Goal: Task Accomplishment & Management: Use online tool/utility

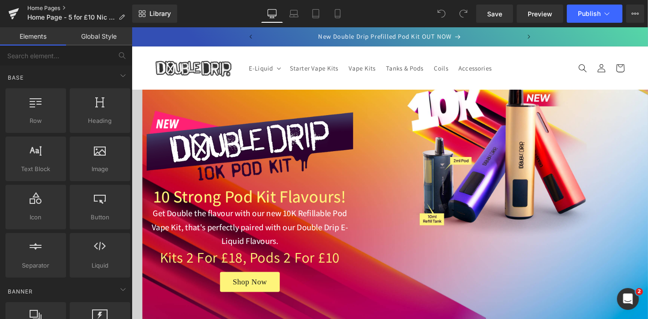
click at [42, 8] on link "Home Pages" at bounding box center [79, 8] width 105 height 7
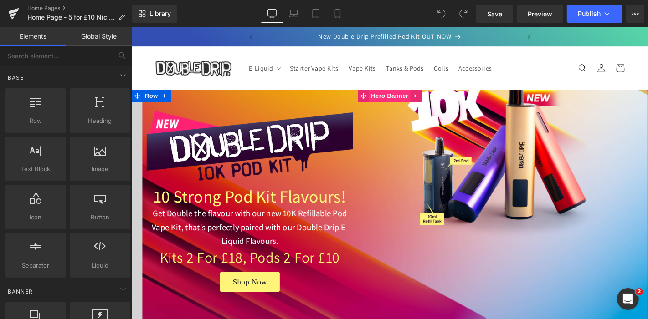
click at [401, 100] on span "Hero Banner" at bounding box center [407, 100] width 44 height 14
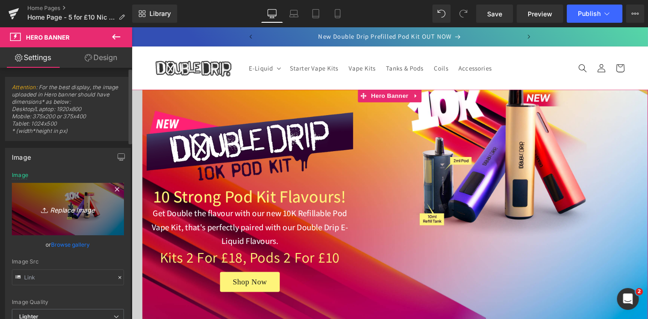
click at [73, 210] on icon "Replace Image" at bounding box center [67, 209] width 73 height 11
type input "C:\fakepath\double-drip-5-for-£10-Nic-Salt-10mls.jpg"
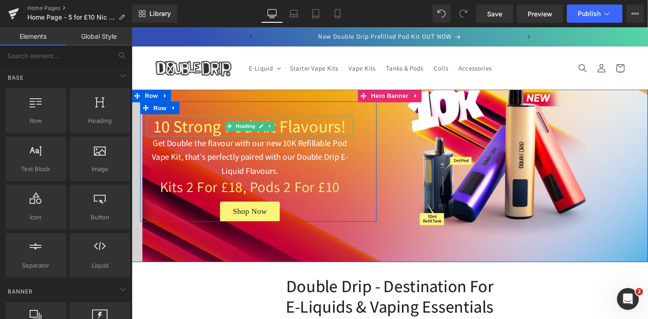
click at [205, 134] on h1 "10 Strong Pod Kit Flavours!" at bounding box center [257, 133] width 221 height 22
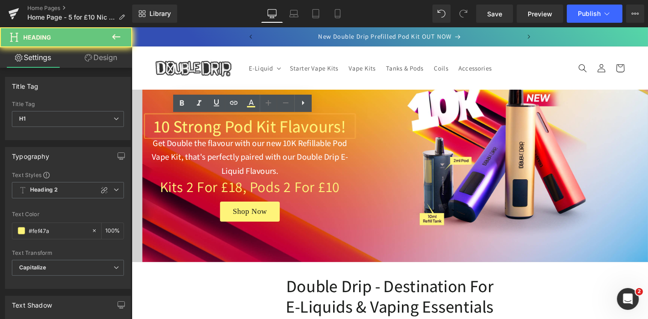
click at [205, 134] on h1 "10 Strong Pod Kit Flavours!" at bounding box center [257, 133] width 221 height 22
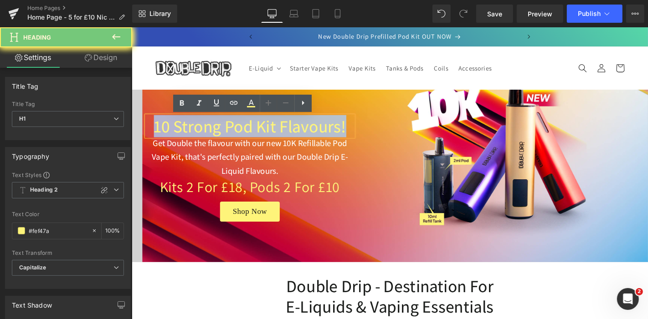
click at [205, 134] on h1 "10 Strong Pod Kit Flavours!" at bounding box center [257, 133] width 221 height 22
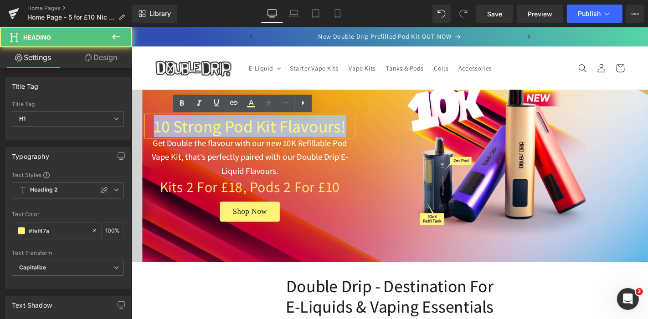
click at [221, 133] on h1 "10 Strong Pod Kit Flavours!" at bounding box center [257, 133] width 221 height 22
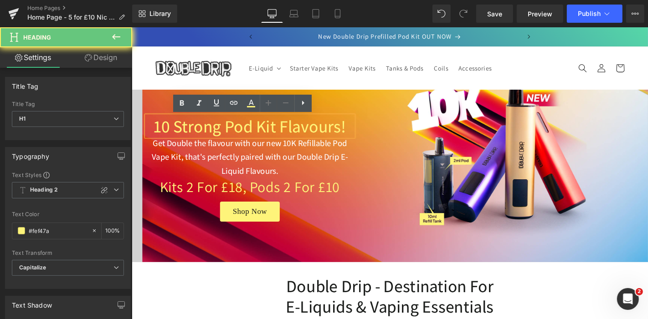
click at [221, 133] on h1 "10 Strong Pod Kit Flavours!" at bounding box center [257, 133] width 221 height 22
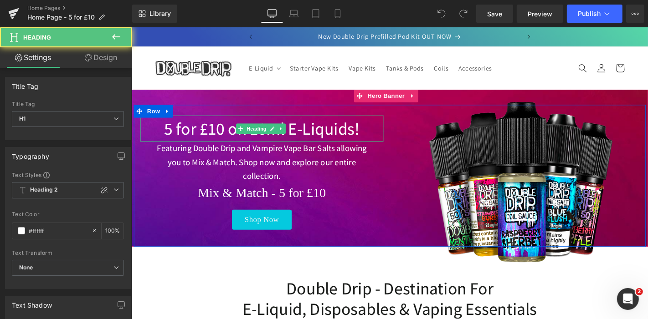
click at [361, 130] on h1 "5 for £10 on 10ml E-Liquids!" at bounding box center [270, 135] width 260 height 28
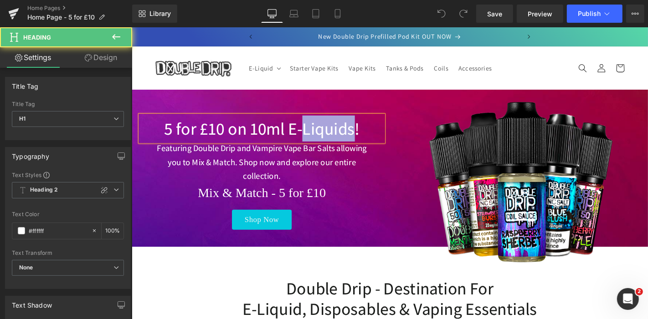
click at [361, 130] on h1 "5 for £10 on 10ml E-Liquids!" at bounding box center [270, 135] width 260 height 28
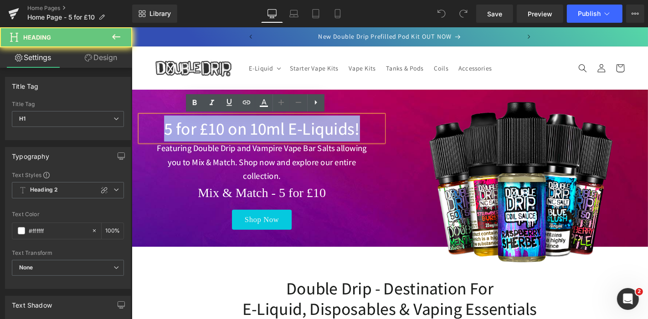
click at [361, 130] on h1 "5 for £10 on 10ml E-Liquids!" at bounding box center [270, 135] width 260 height 28
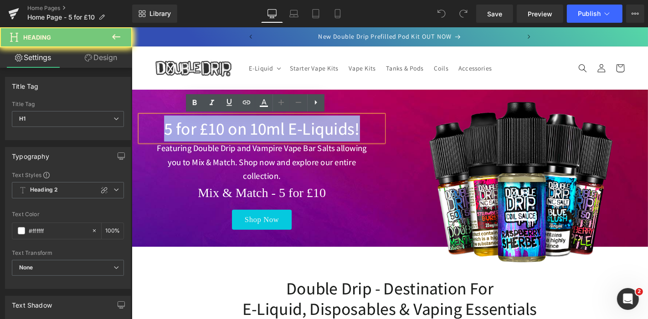
copy h1 "5 for £10 on 10ml E-Liquids!"
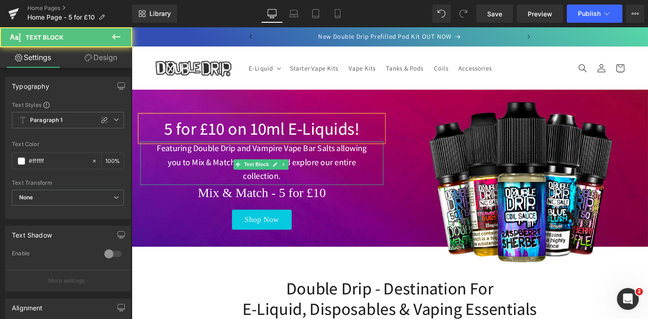
click at [357, 168] on p "Featuring Double Drip and Vampire Vape Bar Salts allowing you to Mix & Match. S…" at bounding box center [270, 171] width 231 height 44
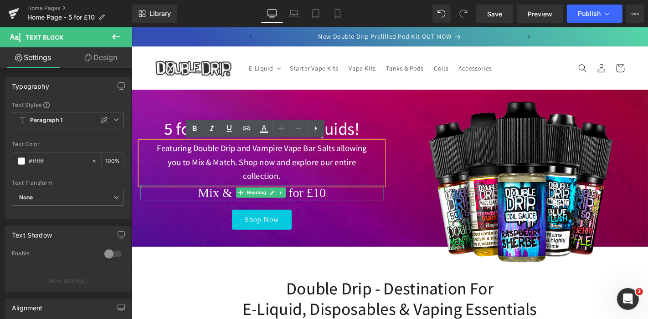
click at [207, 200] on h2 "Mix & Match - 5 for £10" at bounding box center [270, 203] width 260 height 16
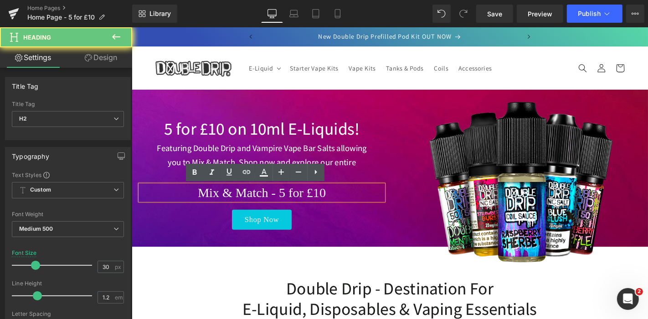
click at [207, 200] on h2 "Mix & Match - 5 for £10" at bounding box center [270, 203] width 260 height 16
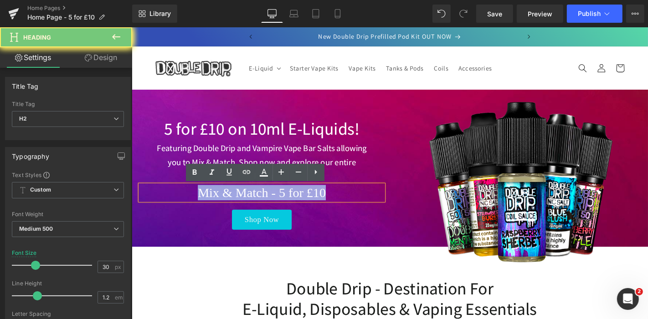
click at [207, 200] on h2 "Mix & Match - 5 for £10" at bounding box center [270, 203] width 260 height 16
copy h2 "Mix & Match - 5 for £10"
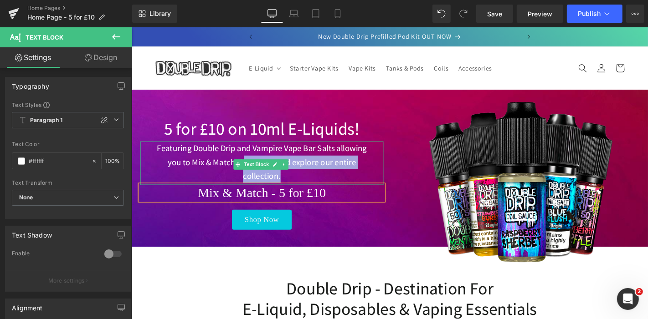
drag, startPoint x: 299, startPoint y: 182, endPoint x: 247, endPoint y: 167, distance: 54.5
click at [247, 167] on p "Featuring Double Drip and Vampire Vape Bar Salts allowing you to Mix & Match. S…" at bounding box center [270, 171] width 231 height 44
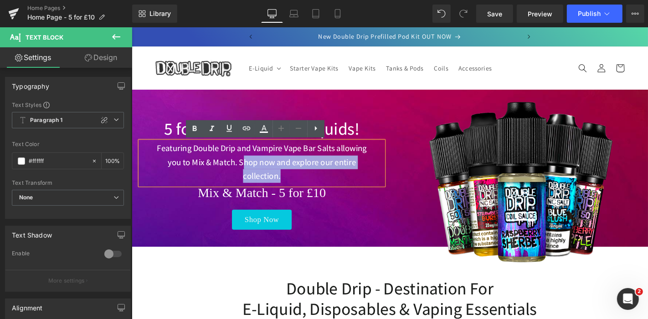
copy p "hop now and explore our entire collection."
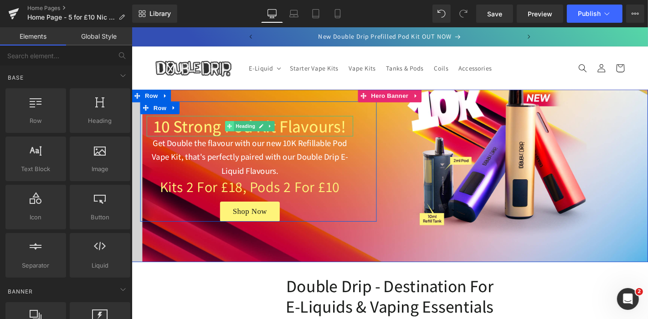
click at [236, 129] on span at bounding box center [236, 132] width 10 height 11
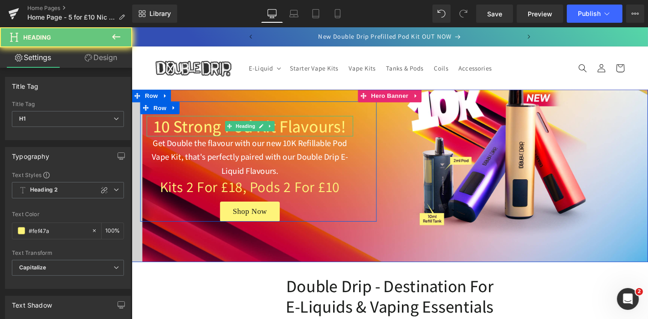
click at [218, 134] on h1 "10 Strong Pod Kit Flavours!" at bounding box center [257, 133] width 221 height 22
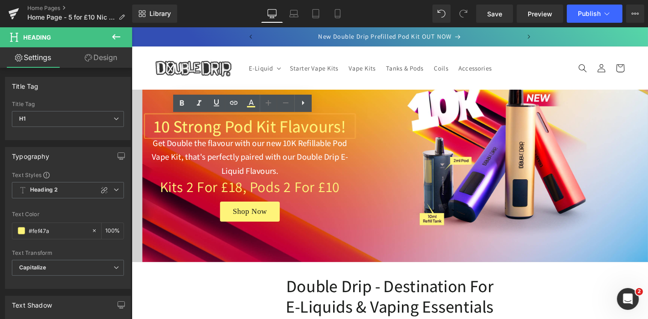
click at [203, 133] on h1 "10 Strong Pod Kit Flavours!" at bounding box center [257, 133] width 221 height 22
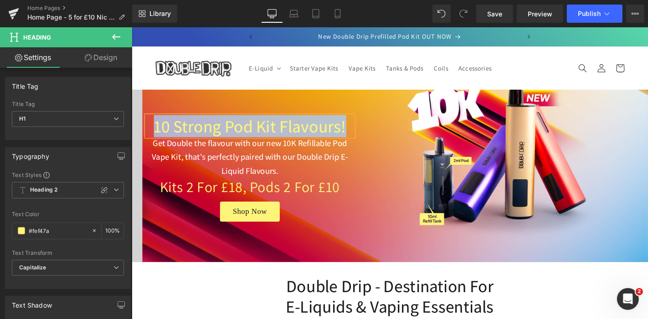
paste div
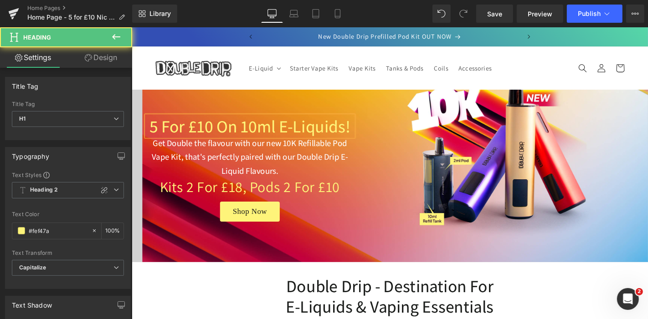
click at [285, 134] on h1 "5 for £10 on 10ml E-Liquids!" at bounding box center [257, 133] width 221 height 22
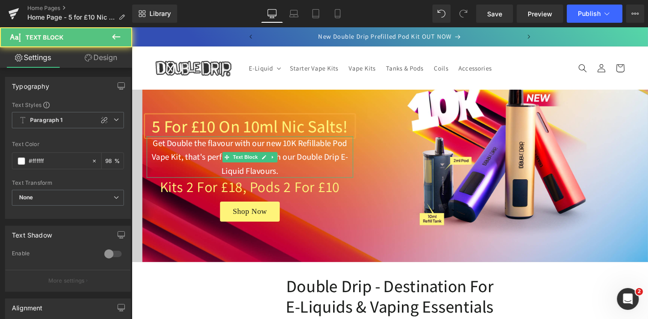
click at [210, 152] on p "Get Double the flavour with our new 10K Refillable Pod Vape Kit, that's perfect…" at bounding box center [257, 166] width 221 height 44
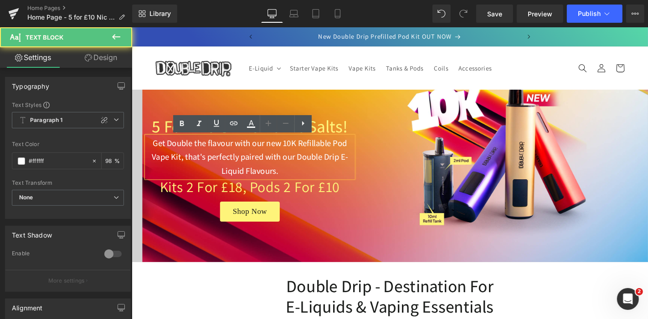
click at [239, 149] on p "Get Double the flavour with our new 10K Refillable Pod Vape Kit, that's perfect…" at bounding box center [257, 166] width 221 height 44
click at [149, 152] on p "Get Double the flavour with our new 10K Refillable Pod Vape Kit, that's perfect…" at bounding box center [257, 166] width 221 height 44
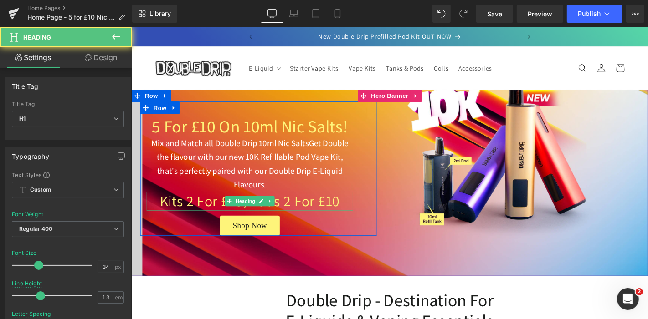
click at [185, 217] on h1 "Kits 2 for £18, Pods 2 for £10" at bounding box center [257, 213] width 221 height 20
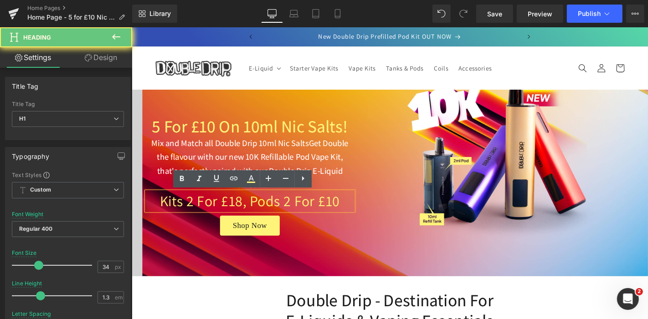
click at [185, 217] on h1 "Kits 2 for £18, Pods 2 for £10" at bounding box center [257, 213] width 221 height 20
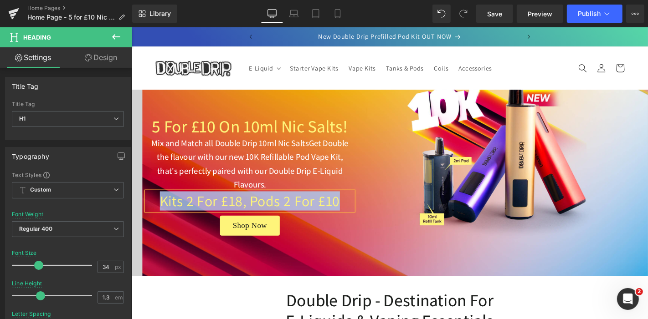
paste div
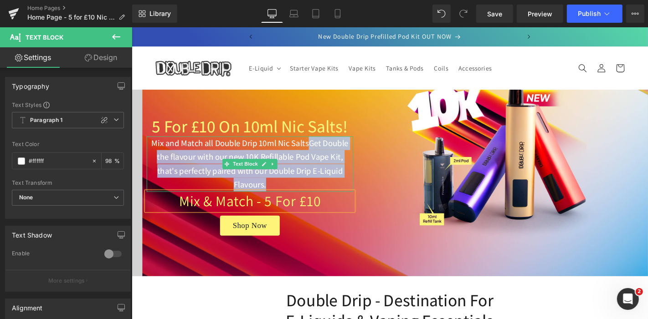
drag, startPoint x: 284, startPoint y: 191, endPoint x: 316, endPoint y: 157, distance: 47.4
click at [316, 157] on p "Mix and Match all Double Drip 10ml Nic SaltsGet Double the flavour with our new…" at bounding box center [257, 173] width 221 height 59
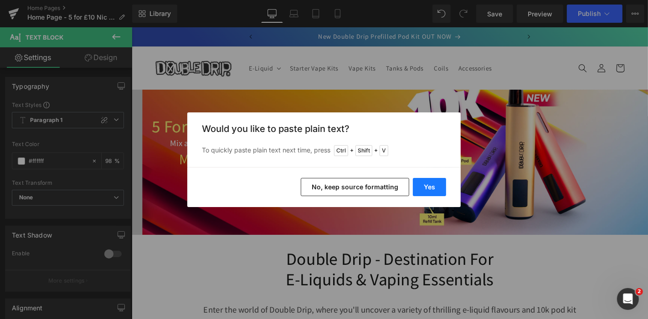
click at [429, 181] on button "Yes" at bounding box center [429, 187] width 33 height 18
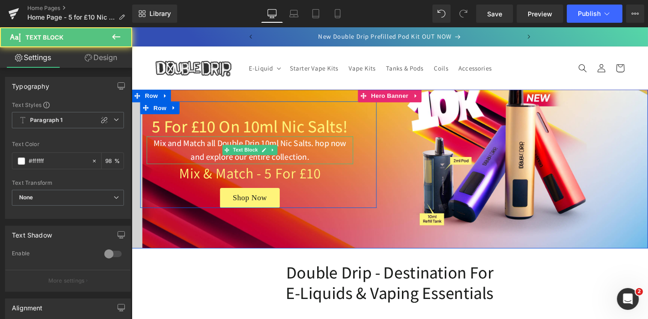
click at [323, 149] on p "Mix and Match all Double Drip 10ml Nic Salts. hop now and explore our entire co…" at bounding box center [257, 159] width 221 height 30
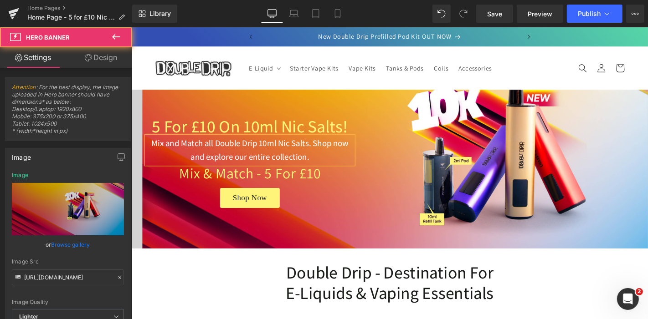
click at [439, 100] on div at bounding box center [406, 178] width 551 height 170
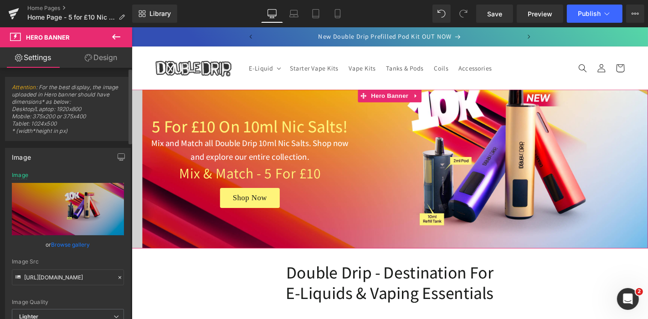
click at [75, 244] on link "Browse gallery" at bounding box center [70, 245] width 39 height 16
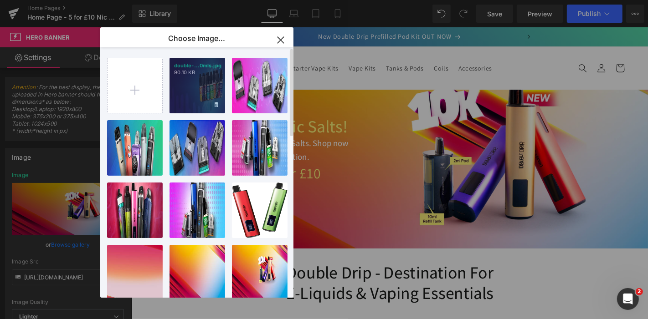
click at [208, 75] on p "90.10 KB" at bounding box center [197, 72] width 46 height 7
type input "[URL][DOMAIN_NAME]"
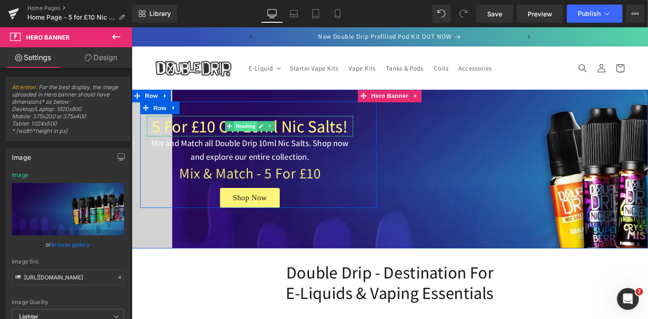
click at [251, 133] on span "Heading" at bounding box center [253, 132] width 25 height 11
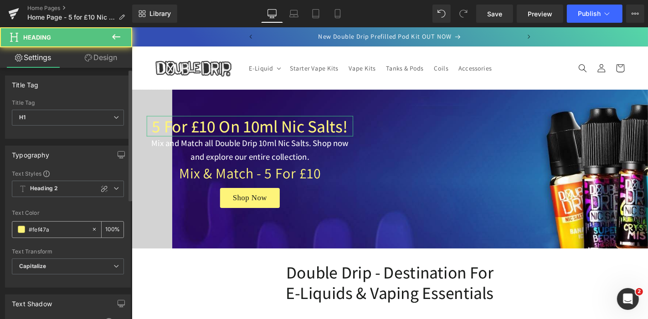
scroll to position [2, 0]
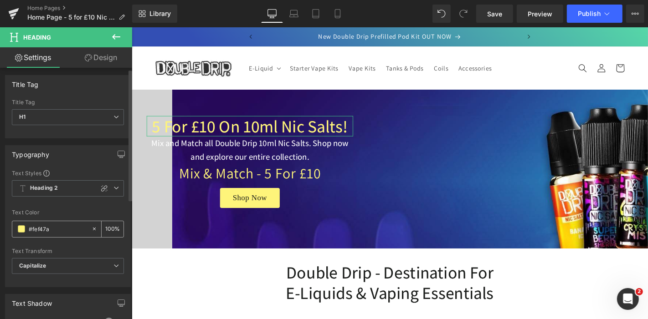
click at [25, 226] on span at bounding box center [21, 229] width 7 height 7
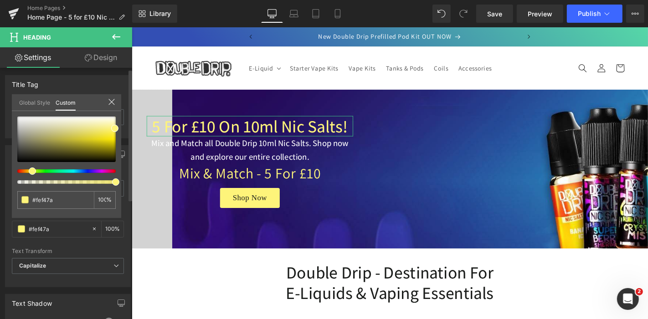
click at [31, 98] on link "Global Style" at bounding box center [34, 101] width 31 height 15
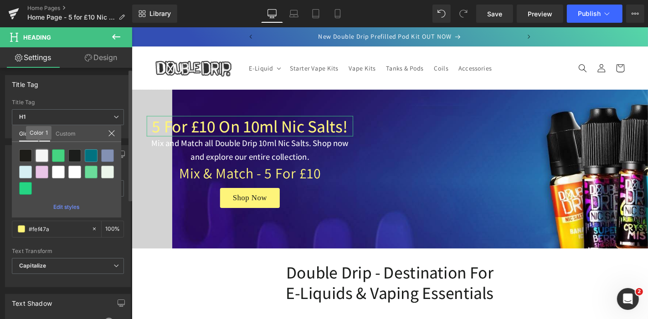
click at [41, 153] on div at bounding box center [42, 155] width 13 height 13
type input "Color 1"
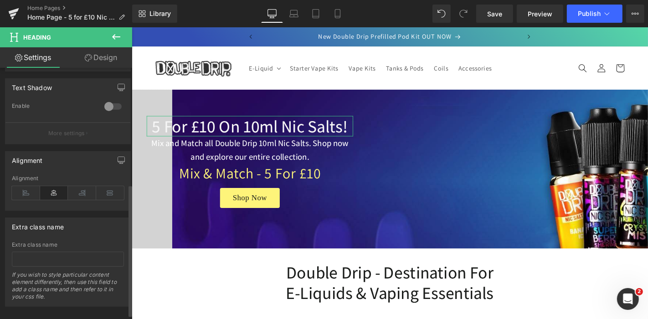
scroll to position [221, 0]
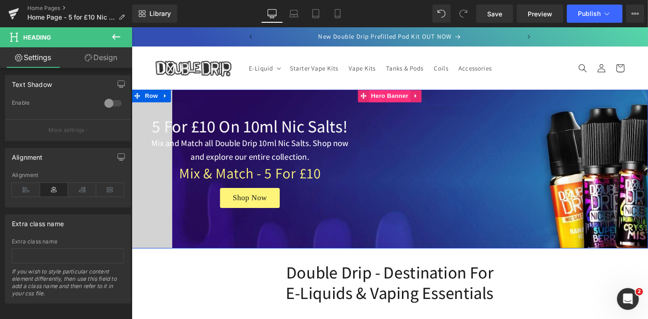
click at [408, 103] on span "Hero Banner" at bounding box center [407, 100] width 44 height 14
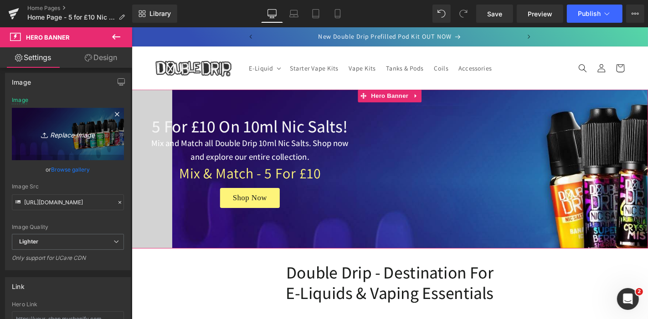
scroll to position [0, 0]
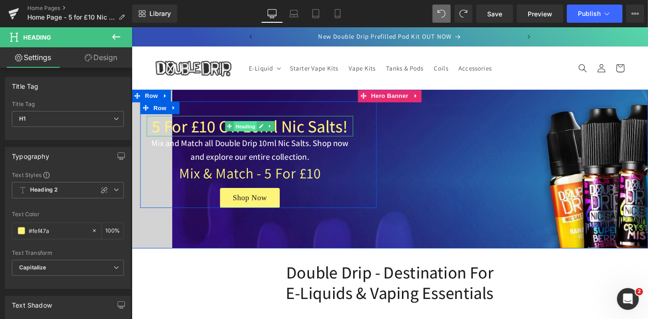
click at [241, 136] on span "Heading" at bounding box center [253, 133] width 25 height 11
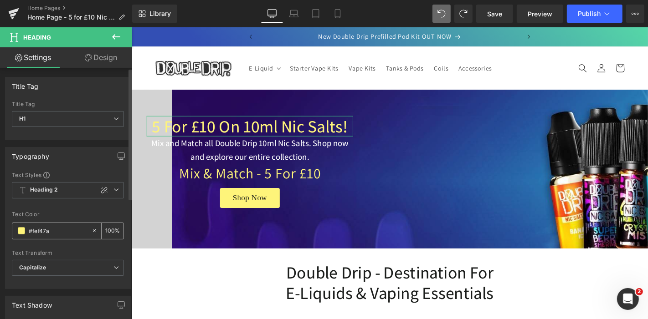
click at [22, 233] on span at bounding box center [21, 230] width 7 height 7
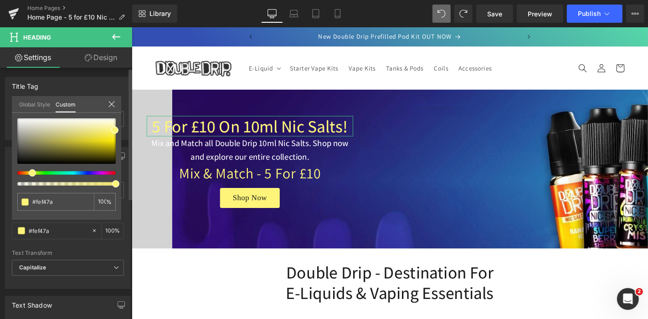
click at [28, 107] on link "Global Style" at bounding box center [34, 103] width 31 height 15
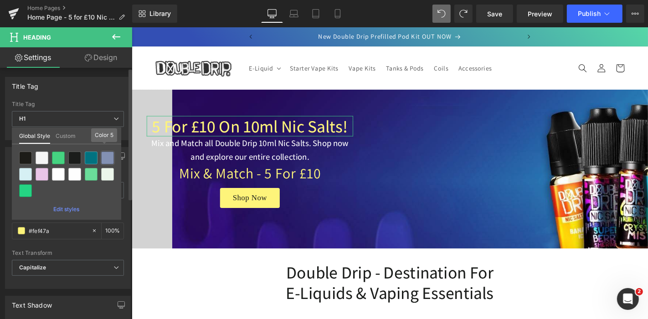
click at [110, 157] on div at bounding box center [107, 158] width 13 height 13
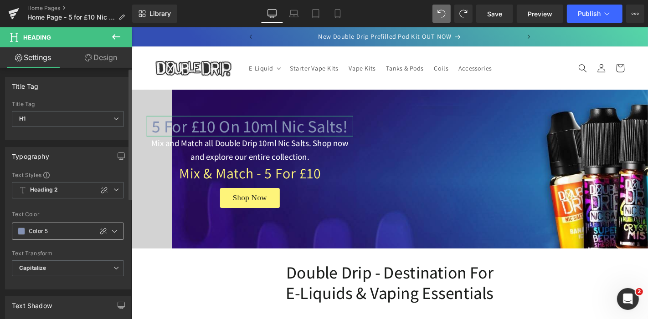
click at [24, 230] on span at bounding box center [21, 231] width 7 height 7
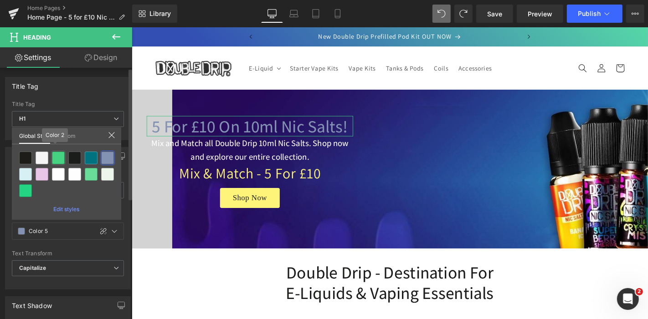
click at [57, 155] on div at bounding box center [58, 158] width 13 height 13
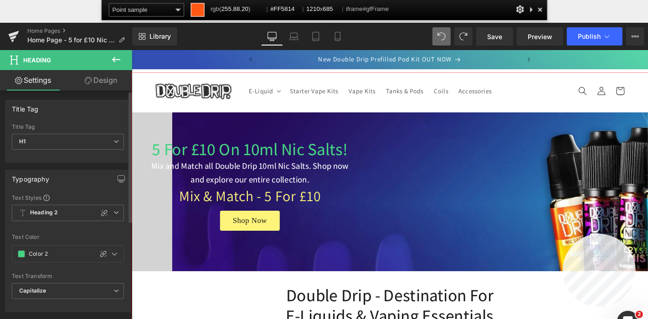
click at [563, 234] on div at bounding box center [407, 229] width 551 height 312
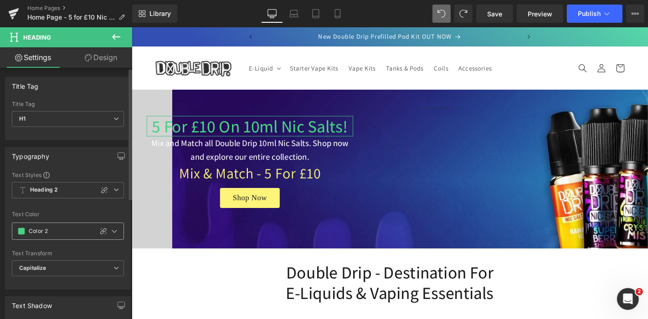
click at [23, 232] on span at bounding box center [21, 231] width 7 height 7
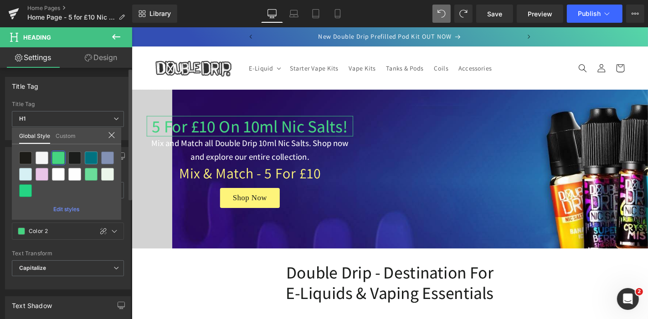
click at [72, 134] on link "Custom" at bounding box center [66, 135] width 20 height 15
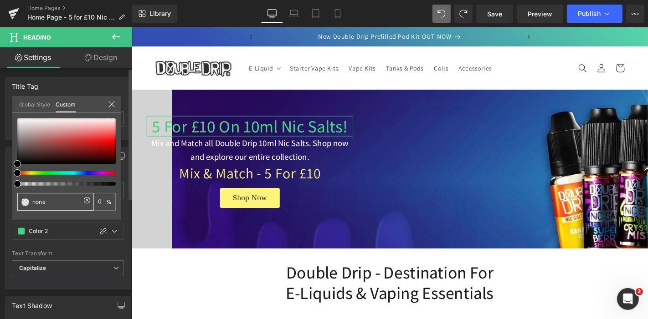
click at [49, 203] on input "none" at bounding box center [56, 202] width 48 height 10
type input "none"
type input "0"
paste input "#FF5814"
type input "#FF5814"
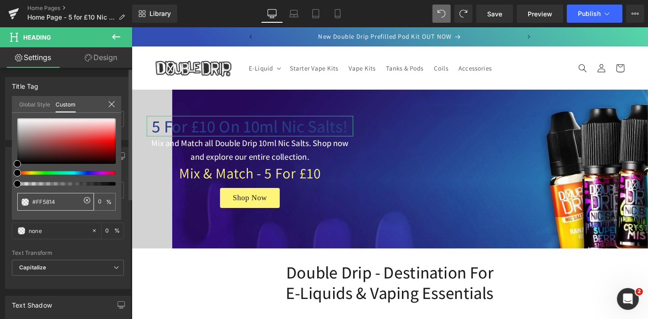
type input "#FF5814"
type input "100"
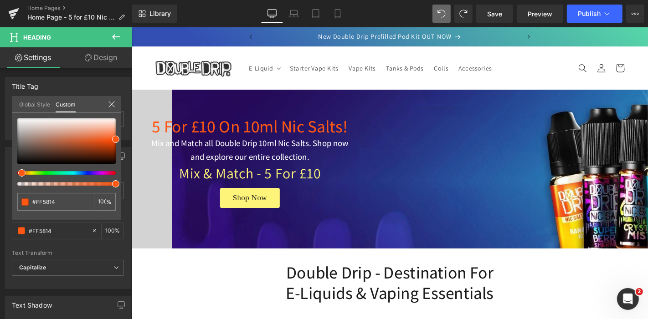
type input "#FF5814"
type input "#ff5814"
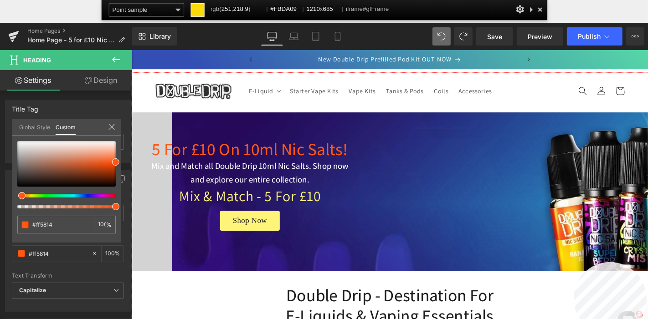
click at [574, 263] on div at bounding box center [407, 229] width 551 height 312
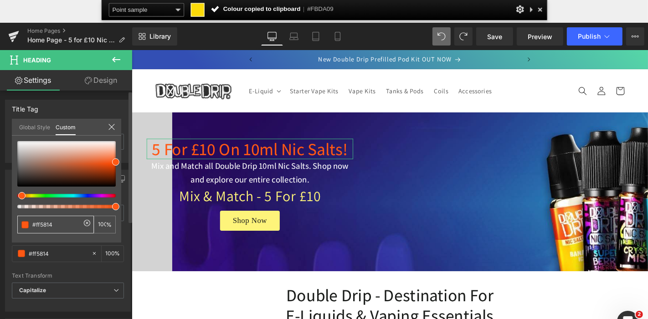
click at [67, 224] on input "#ff5814" at bounding box center [56, 225] width 48 height 10
paste input "FBDA09"
type input "#FBDA09"
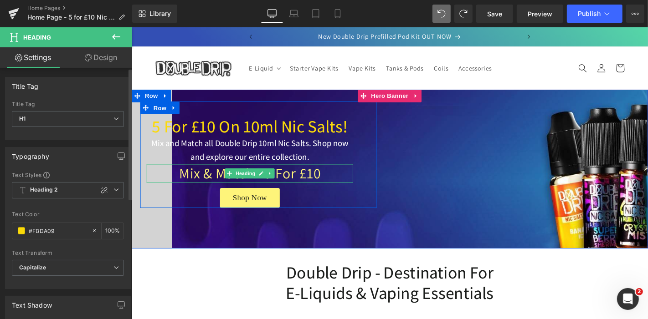
click at [248, 184] on span "Heading" at bounding box center [253, 183] width 25 height 11
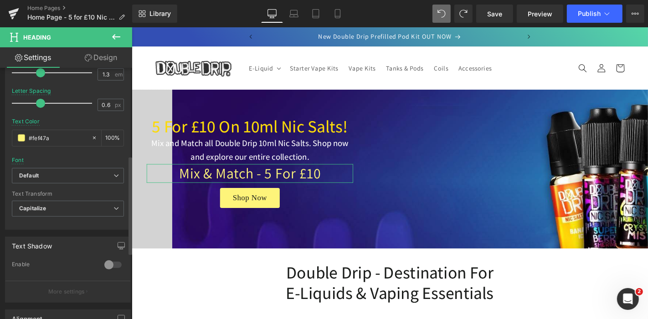
scroll to position [224, 0]
click at [58, 137] on input "#fef47a" at bounding box center [58, 138] width 58 height 10
paste input "FBDA09"
type input "#FBDA09"
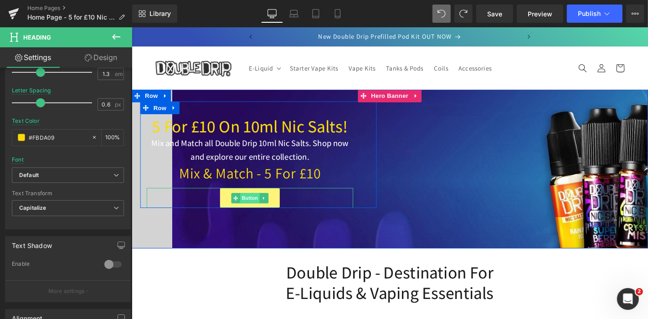
click at [251, 213] on span "Button" at bounding box center [257, 209] width 21 height 11
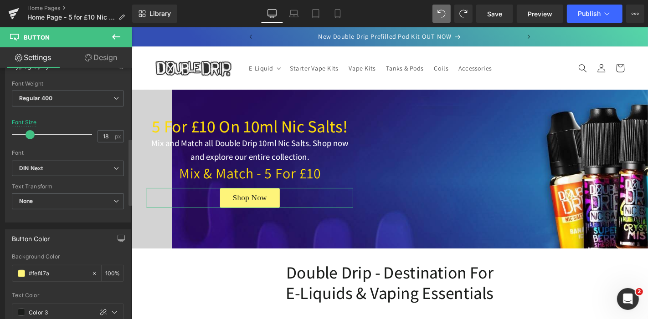
scroll to position [294, 0]
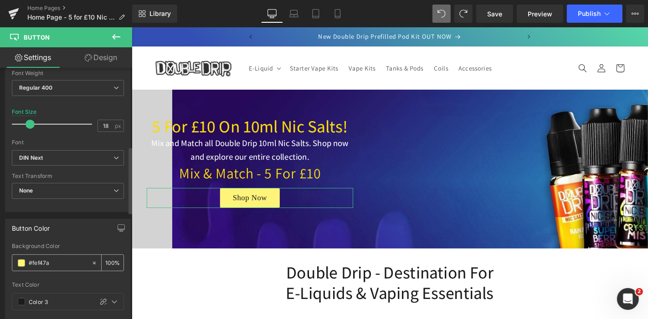
click at [58, 258] on input "#fef47a" at bounding box center [58, 263] width 58 height 10
paste input "FBDA09"
type input "#fbda09"
click at [72, 235] on div "Button Color rgba(251, 218, 9, 1) Background Color #fbda09 100 % var(--gf_gs-co…" at bounding box center [68, 280] width 126 height 123
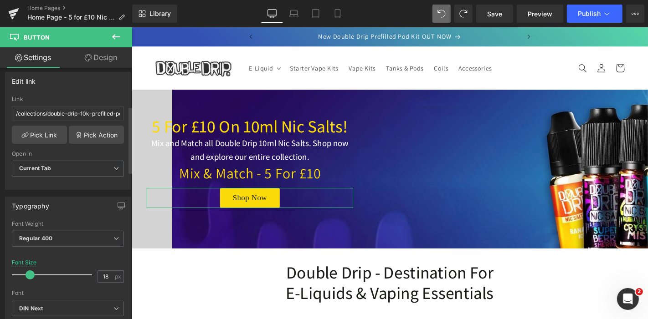
scroll to position [143, 0]
click at [49, 133] on link "Pick Link" at bounding box center [39, 135] width 55 height 18
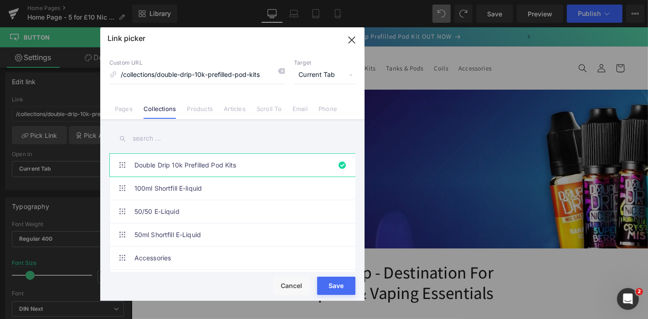
click at [182, 134] on input "text" at bounding box center [232, 138] width 246 height 21
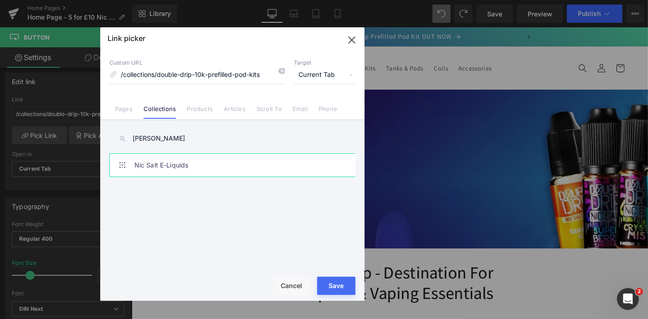
type input "[PERSON_NAME]"
click at [185, 156] on link "Nic Salt E-Liquids" at bounding box center [234, 165] width 200 height 23
type input "/collections/nic-salts-e-liquid"
click at [341, 291] on button "Save" at bounding box center [336, 286] width 38 height 18
type input "/collections/nic-salts-e-liquid"
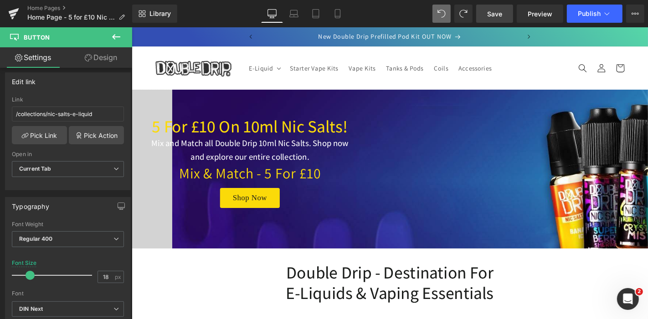
click at [488, 16] on span "Save" at bounding box center [494, 14] width 15 height 10
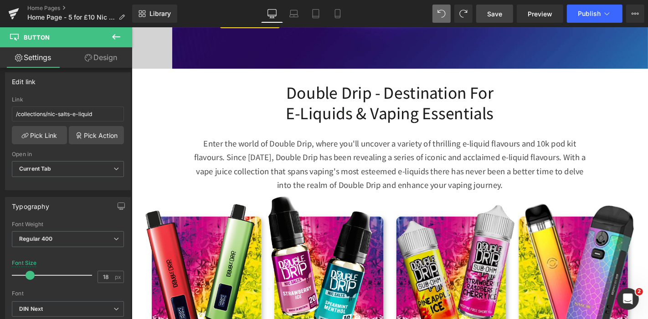
scroll to position [311, 0]
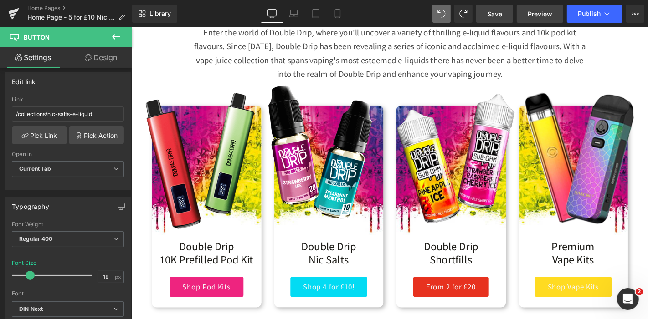
click at [536, 16] on span "Preview" at bounding box center [540, 14] width 25 height 10
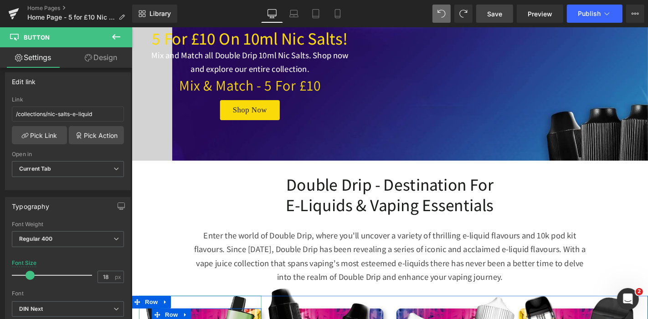
scroll to position [0, 0]
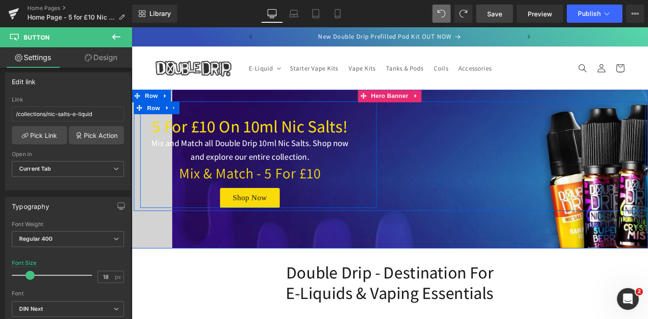
click at [140, 213] on div "5 for £10 on 10ml Nic Salts! Heading Mix and Match all Double Drip 10ml Nic Sal…" at bounding box center [257, 168] width 234 height 104
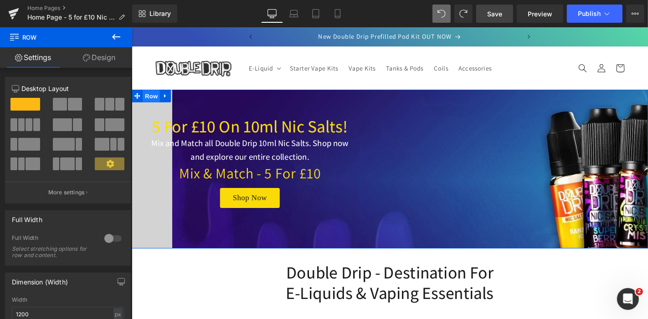
click at [147, 103] on span "Row" at bounding box center [152, 101] width 18 height 14
click at [117, 58] on link "Design" at bounding box center [99, 57] width 66 height 21
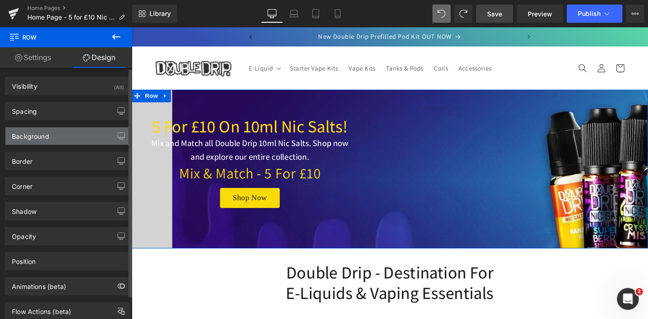
click at [75, 142] on div "Background" at bounding box center [67, 136] width 125 height 17
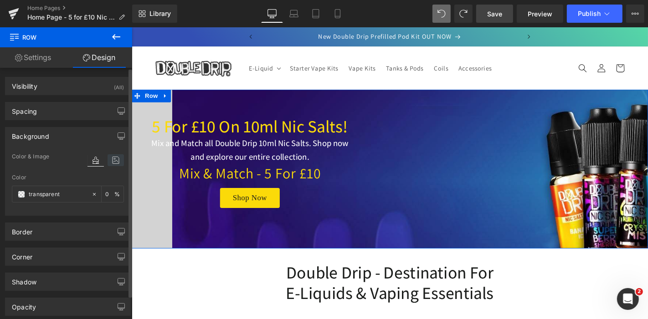
click at [112, 159] on icon at bounding box center [116, 160] width 16 height 12
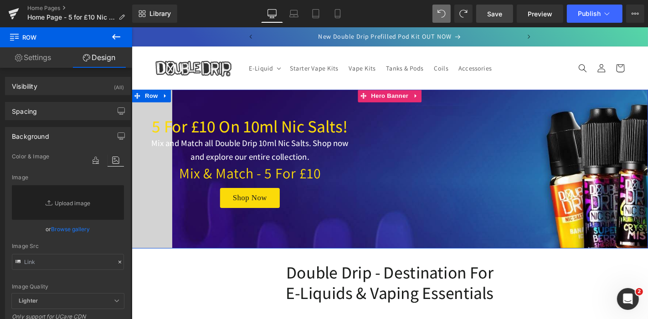
click at [396, 101] on span "Hero Banner" at bounding box center [407, 100] width 44 height 14
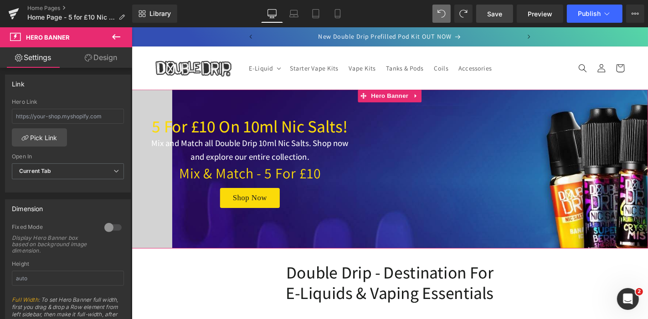
scroll to position [294, 0]
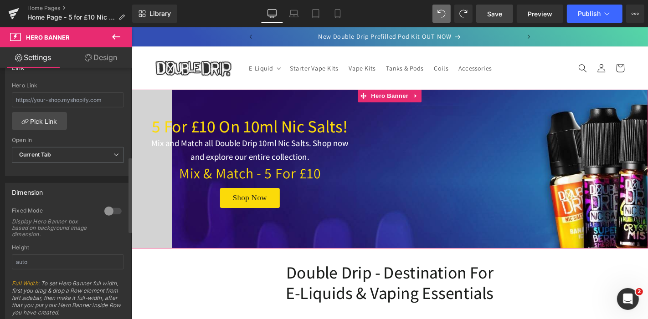
click at [108, 213] on div at bounding box center [113, 211] width 22 height 15
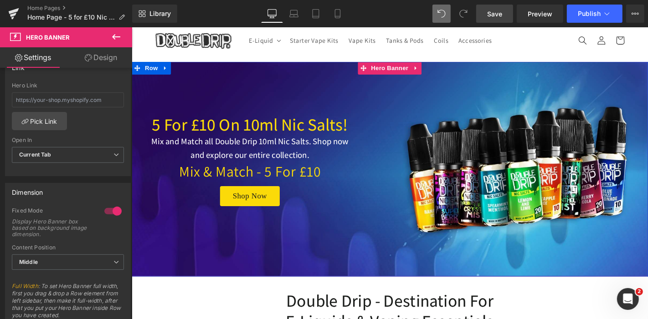
scroll to position [0, 0]
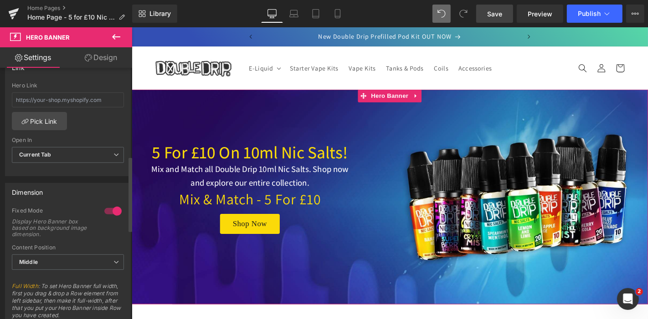
click at [114, 209] on div at bounding box center [113, 211] width 22 height 15
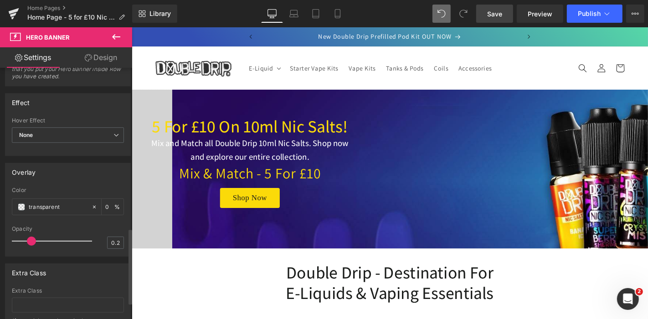
scroll to position [539, 0]
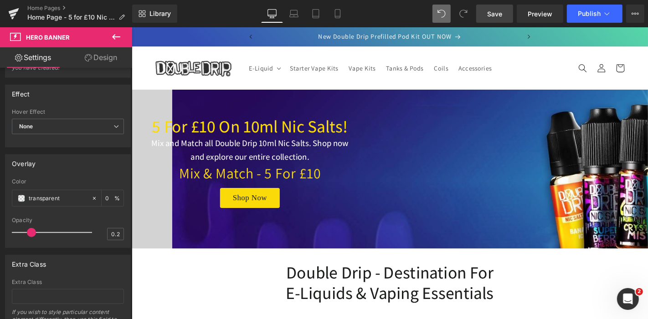
click at [113, 51] on link "Design" at bounding box center [101, 57] width 66 height 21
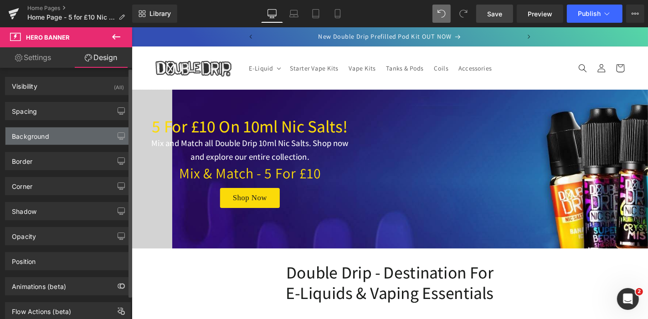
type input "#d3d3d3"
type input "100"
click at [52, 134] on div "Background" at bounding box center [67, 136] width 125 height 17
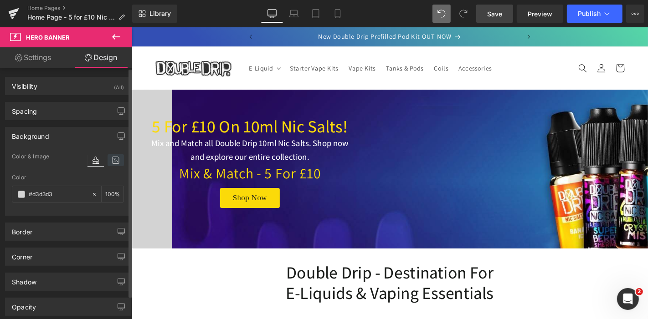
click at [118, 162] on icon at bounding box center [116, 160] width 16 height 12
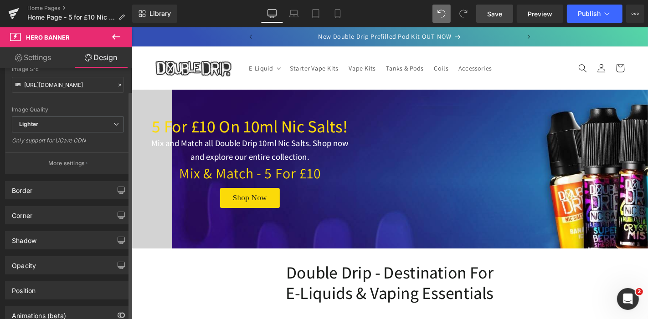
scroll to position [195, 0]
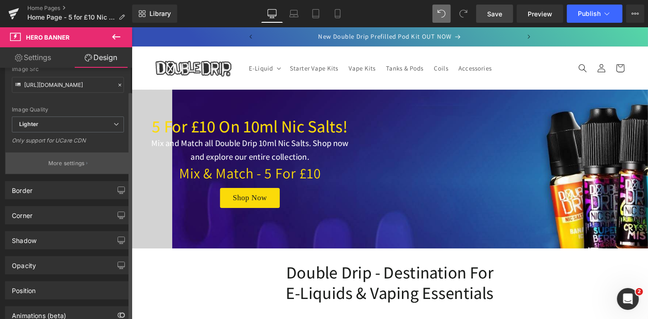
click at [65, 160] on p "More settings" at bounding box center [66, 163] width 36 height 8
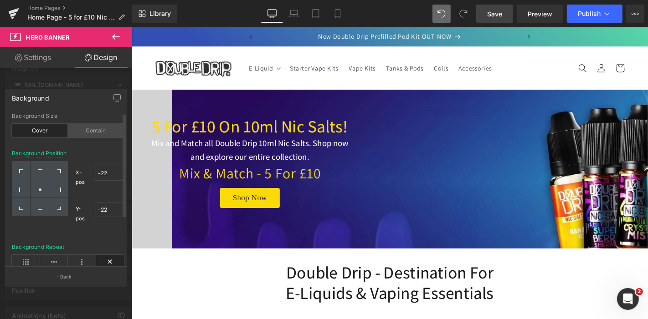
click at [89, 133] on div "Contain" at bounding box center [96, 131] width 56 height 14
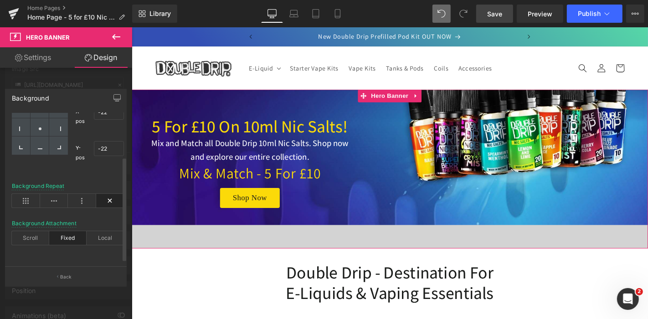
scroll to position [68, 0]
click at [35, 232] on div "Scroll" at bounding box center [30, 238] width 37 height 14
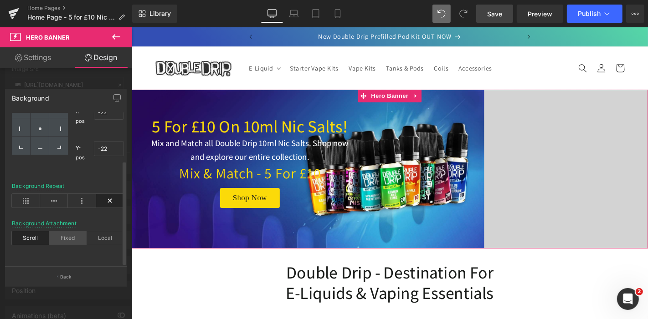
click at [59, 231] on div "Fixed" at bounding box center [67, 238] width 37 height 14
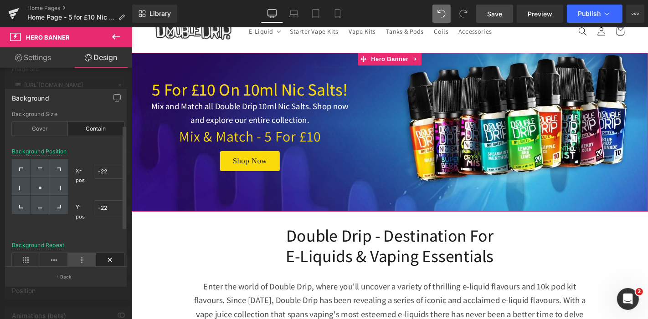
scroll to position [0, 0]
click at [52, 127] on div "Cover" at bounding box center [40, 131] width 56 height 14
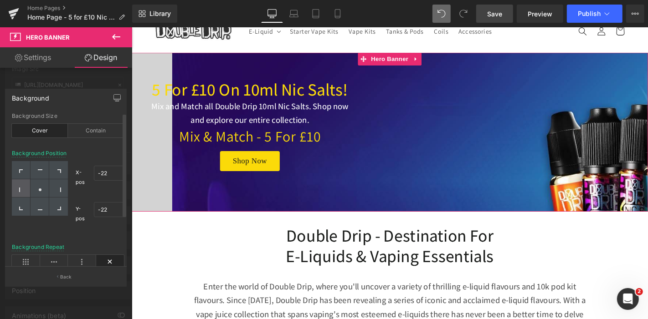
click at [25, 186] on div at bounding box center [21, 189] width 19 height 18
type input "0"
type input "50"
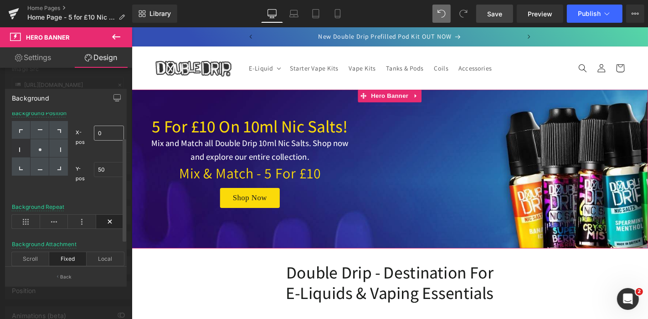
scroll to position [41, 0]
click at [28, 223] on icon at bounding box center [26, 221] width 28 height 14
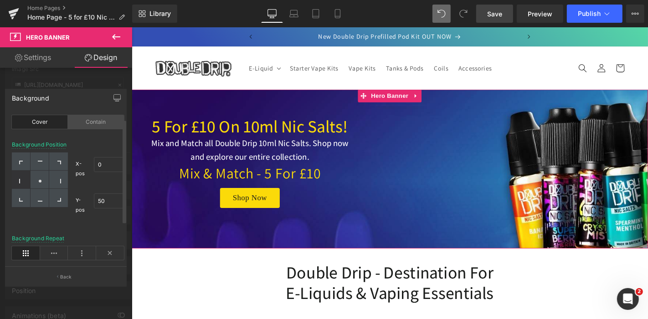
click at [93, 118] on div "Contain" at bounding box center [96, 122] width 56 height 14
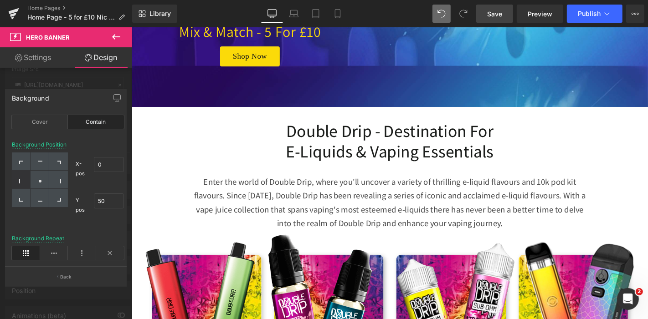
scroll to position [0, 0]
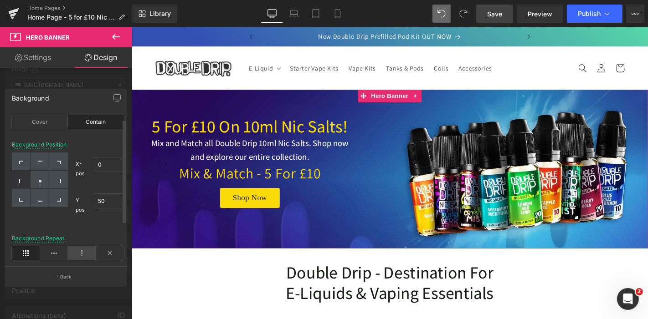
click at [75, 255] on icon at bounding box center [82, 253] width 28 height 14
drag, startPoint x: 113, startPoint y: 255, endPoint x: 126, endPoint y: 196, distance: 60.3
click at [113, 255] on icon at bounding box center [110, 253] width 28 height 14
click at [79, 253] on icon at bounding box center [82, 253] width 28 height 14
drag, startPoint x: 51, startPoint y: 246, endPoint x: 164, endPoint y: 198, distance: 123.1
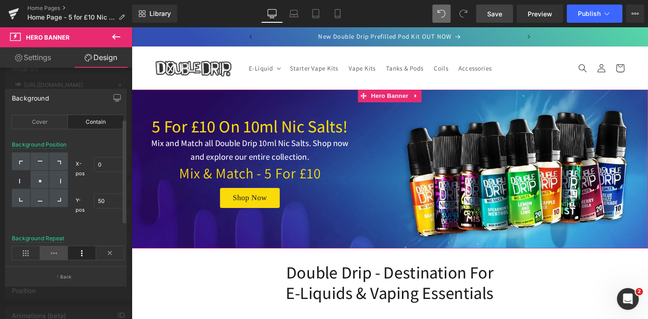
click at [51, 246] on icon at bounding box center [54, 253] width 28 height 14
drag, startPoint x: 159, startPoint y: 277, endPoint x: 314, endPoint y: 221, distance: 165.2
click at [68, 251] on icon at bounding box center [82, 253] width 28 height 14
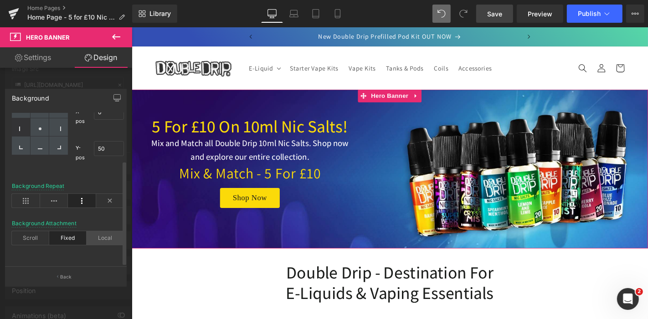
click at [107, 232] on div "Local" at bounding box center [105, 238] width 37 height 14
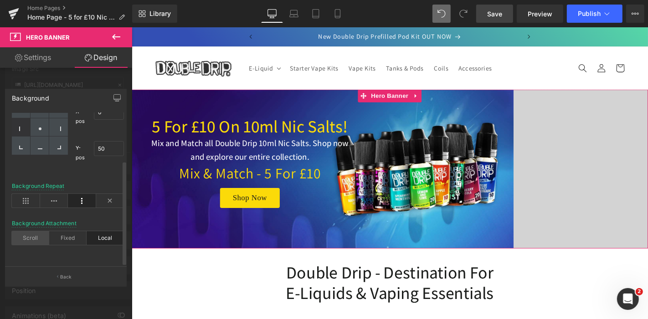
click at [29, 234] on div "Scroll" at bounding box center [30, 238] width 37 height 14
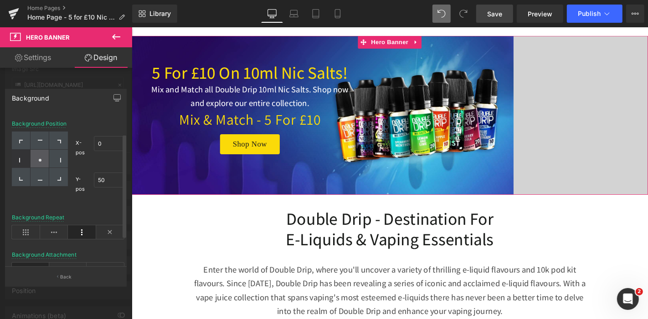
click at [46, 161] on div at bounding box center [40, 159] width 19 height 18
type input "50"
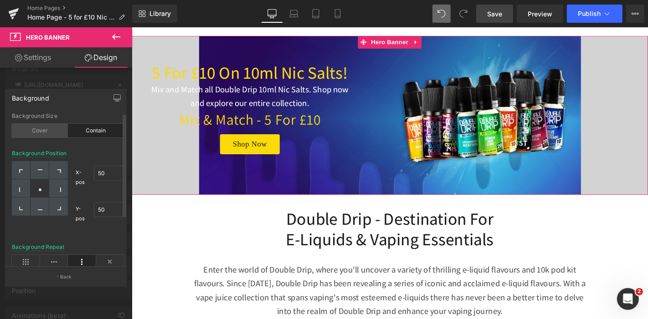
click at [40, 131] on div "Cover" at bounding box center [40, 131] width 56 height 14
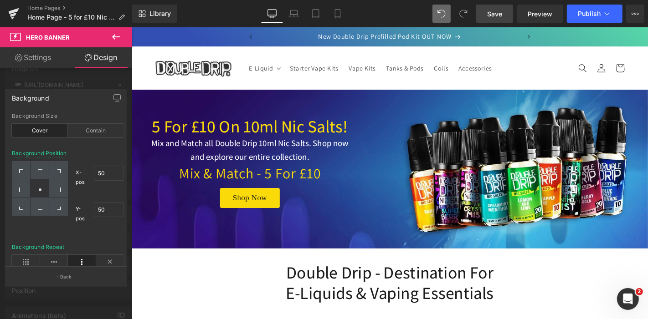
click at [497, 5] on link "Save" at bounding box center [494, 14] width 37 height 18
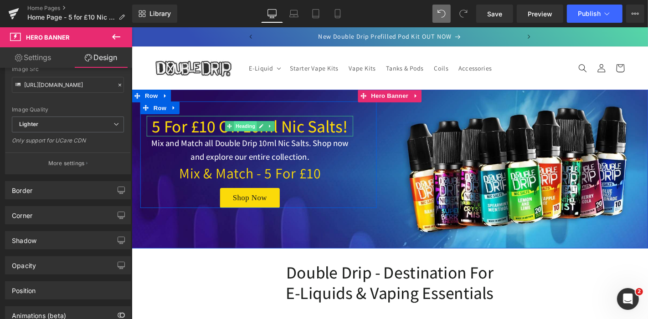
click at [250, 134] on span "Heading" at bounding box center [253, 132] width 25 height 11
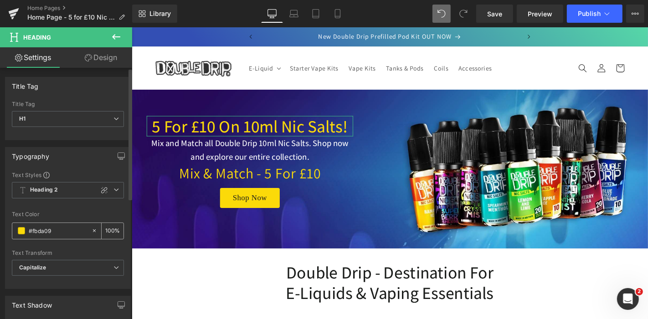
click at [48, 231] on input "#fbda09" at bounding box center [58, 231] width 58 height 10
paste input "E7FB22"
type input "#E7FB22"
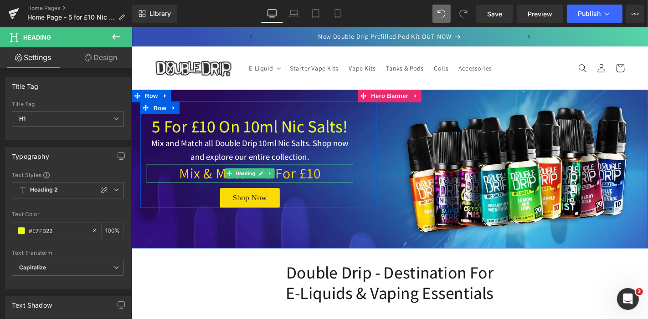
click at [236, 186] on span at bounding box center [236, 183] width 10 height 11
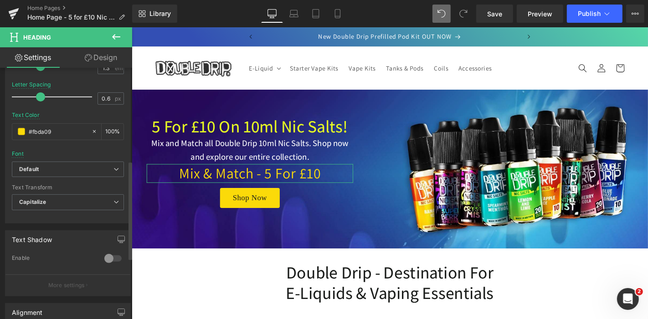
scroll to position [237, 0]
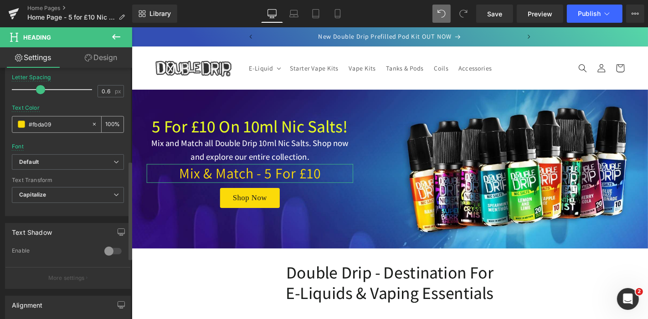
click at [62, 125] on input "#fbda09" at bounding box center [58, 124] width 58 height 10
paste input "E7FB22"
type input "#E7FB22"
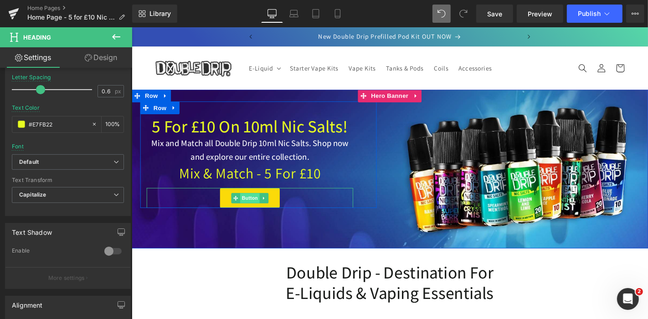
click at [252, 208] on span "Button" at bounding box center [257, 209] width 21 height 11
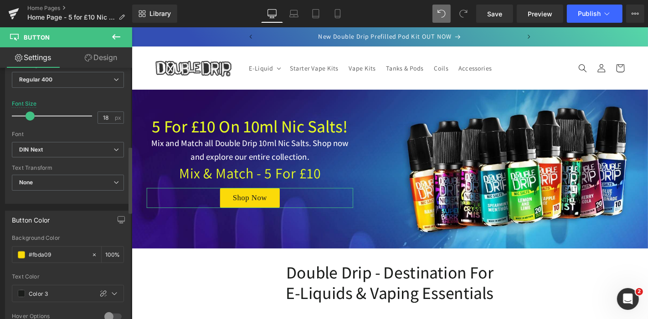
scroll to position [303, 0]
click at [46, 251] on input "#fbda09" at bounding box center [58, 254] width 58 height 10
paste input "E7FB22"
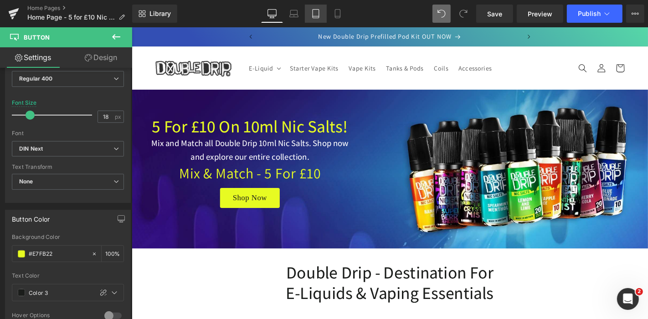
type input "#e7fb22"
click at [306, 8] on link "Tablet" at bounding box center [316, 14] width 22 height 18
type input "17"
type input "100"
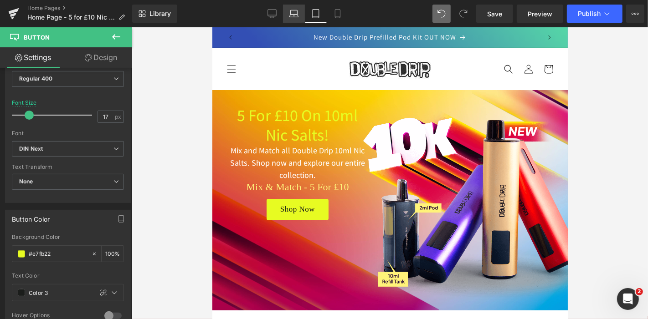
click at [303, 10] on link "Laptop" at bounding box center [294, 14] width 22 height 18
type input "18"
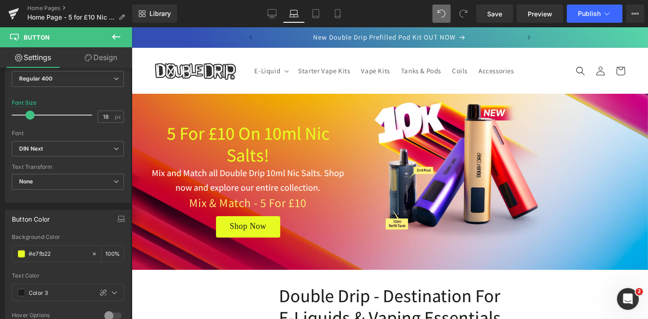
scroll to position [17, 0]
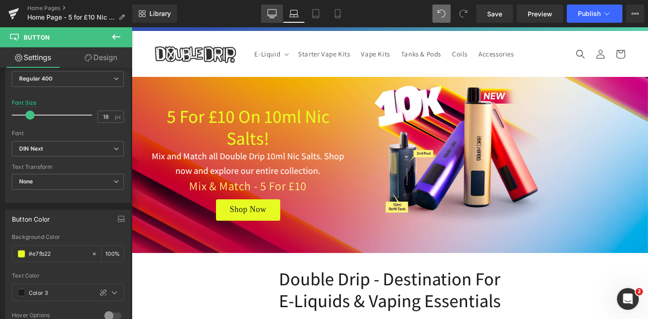
click at [272, 14] on icon at bounding box center [271, 13] width 9 height 9
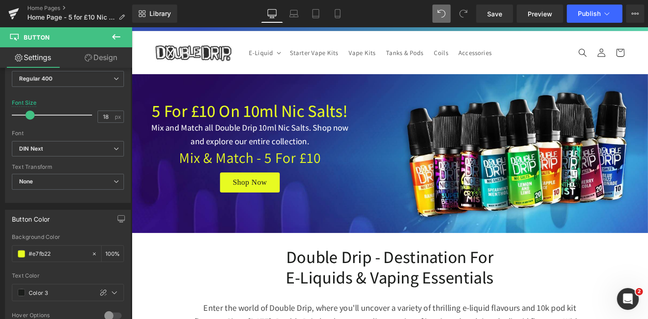
type input "100"
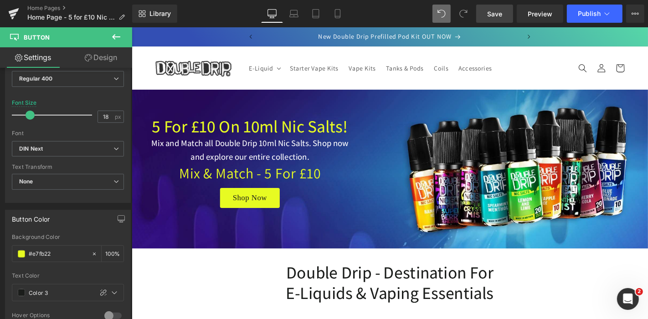
click at [490, 9] on span "Save" at bounding box center [494, 14] width 15 height 10
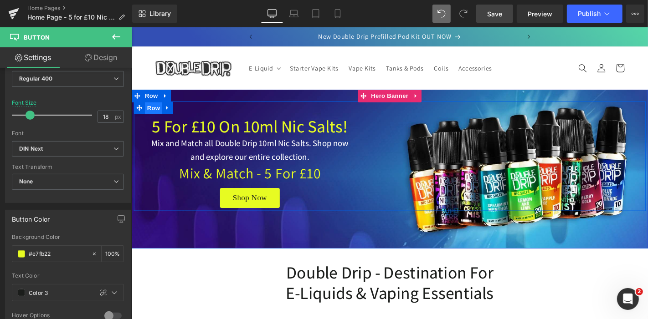
click at [146, 114] on span "Row" at bounding box center [154, 113] width 18 height 14
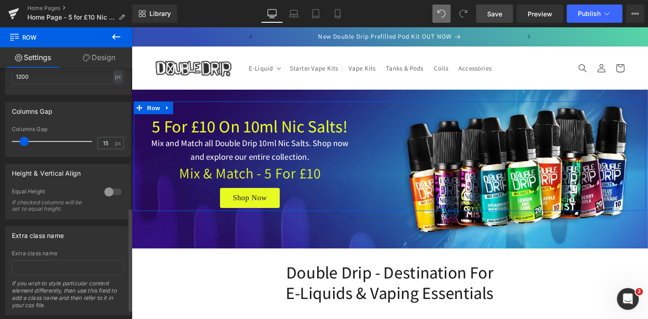
scroll to position [341, 0]
click at [113, 193] on div at bounding box center [113, 191] width 22 height 15
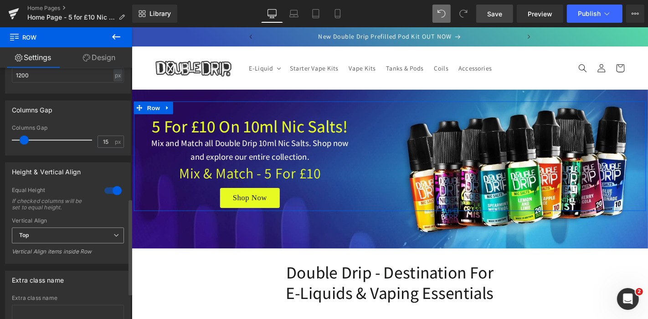
click at [82, 239] on span "Top" at bounding box center [68, 236] width 112 height 16
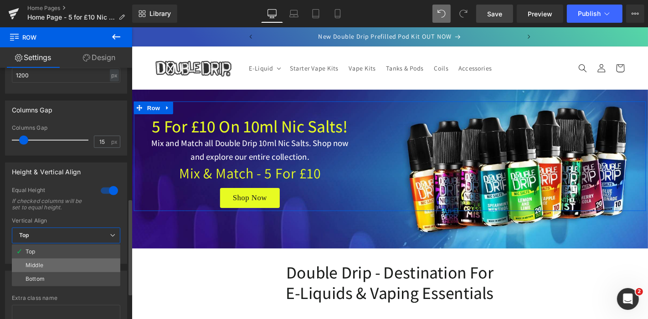
click at [58, 267] on li "Middle" at bounding box center [66, 266] width 108 height 14
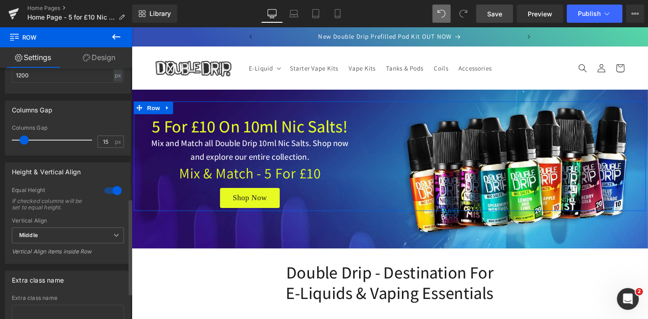
click at [118, 190] on div at bounding box center [113, 191] width 22 height 15
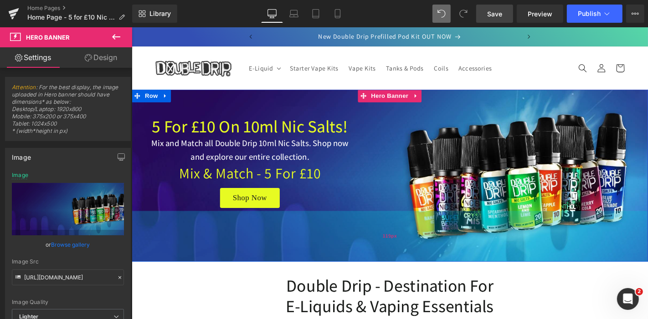
drag, startPoint x: 217, startPoint y: 227, endPoint x: 217, endPoint y: 242, distance: 14.6
click at [217, 242] on div "119px" at bounding box center [406, 250] width 551 height 54
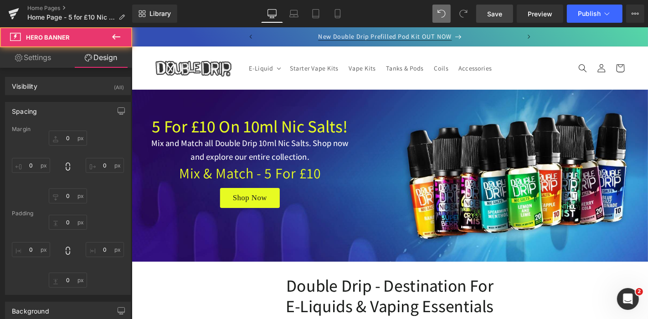
type input "0"
type input "97"
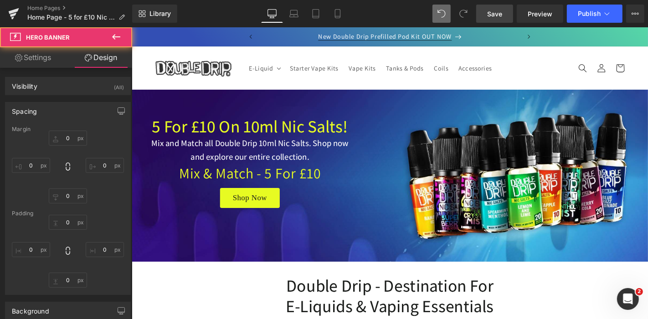
type input "0"
type input "119"
type input "0"
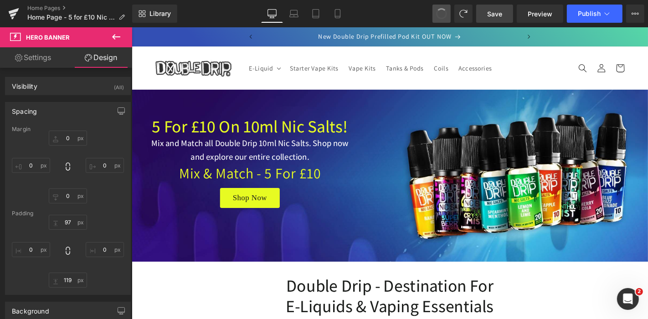
type input "0"
type input "97"
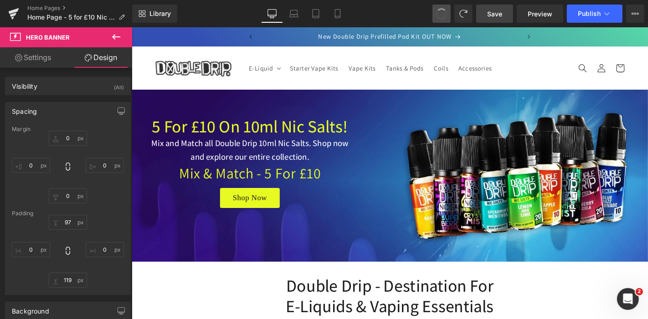
type input "0"
type input "119"
type input "0"
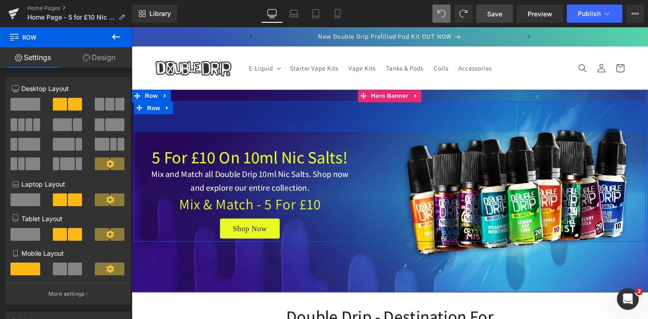
drag, startPoint x: 215, startPoint y: 106, endPoint x: 211, endPoint y: 139, distance: 33.0
click at [211, 139] on div "72px" at bounding box center [407, 122] width 547 height 33
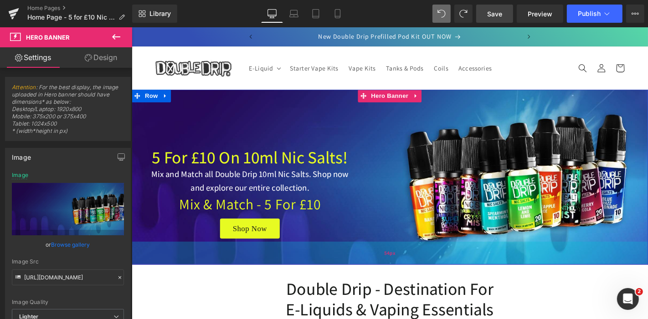
drag, startPoint x: 369, startPoint y: 289, endPoint x: 370, endPoint y: 259, distance: 29.6
click at [370, 259] on div "54px" at bounding box center [406, 268] width 551 height 25
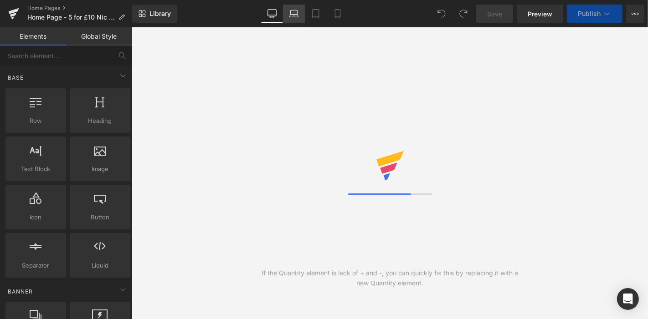
click at [295, 17] on icon at bounding box center [293, 13] width 9 height 9
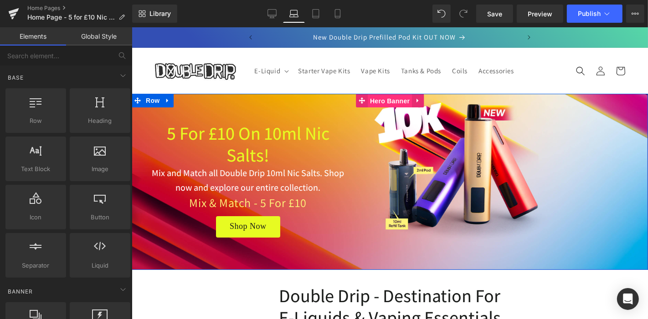
click at [382, 96] on span "Hero Banner" at bounding box center [389, 101] width 44 height 14
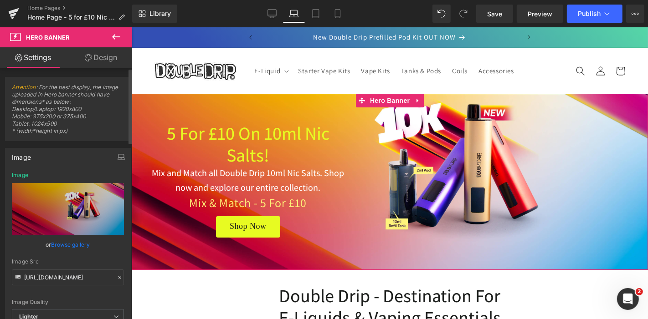
click at [67, 246] on link "Browse gallery" at bounding box center [70, 245] width 39 height 16
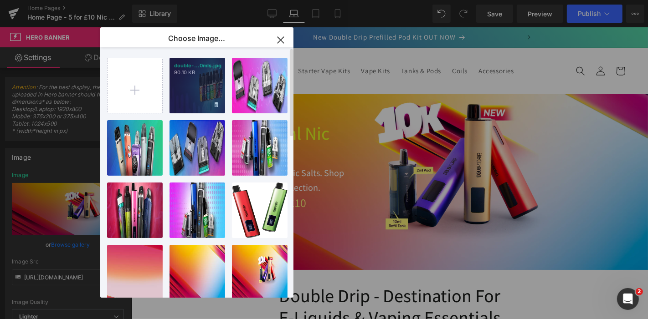
click at [204, 73] on p "90.10 KB" at bounding box center [197, 72] width 46 height 7
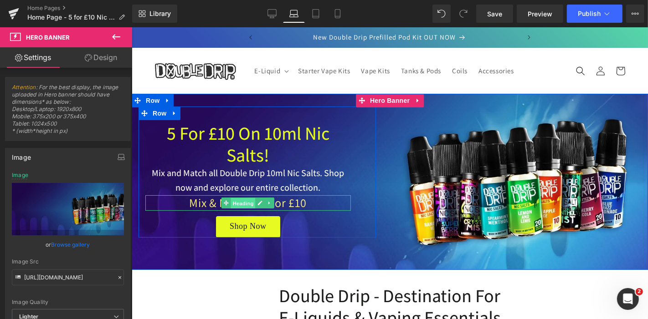
click at [234, 204] on span "Heading" at bounding box center [243, 203] width 25 height 11
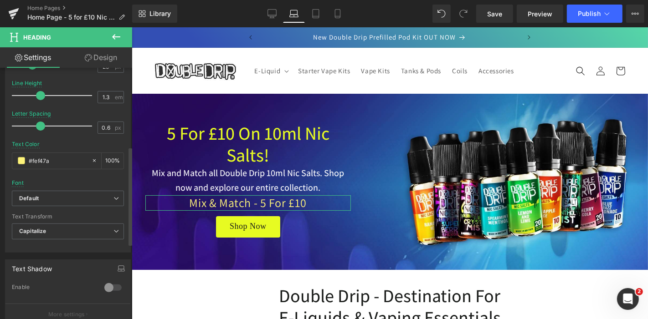
scroll to position [201, 0]
click at [56, 163] on input "#fef47a" at bounding box center [58, 160] width 58 height 10
paste input "E7FB22"
type input "#E7FB22"
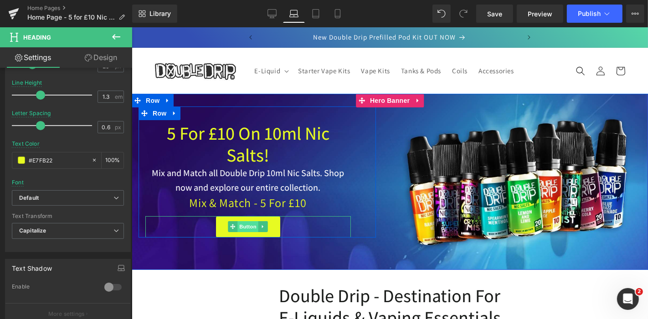
click at [242, 229] on span "Button" at bounding box center [247, 226] width 21 height 11
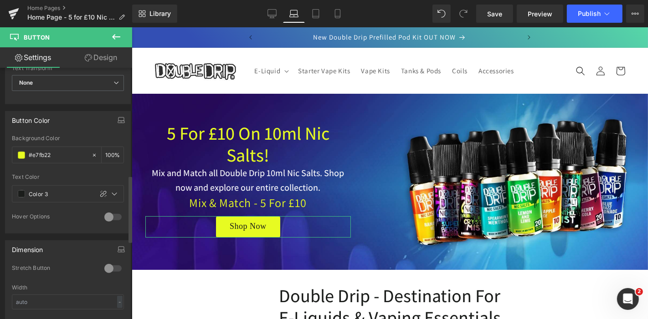
scroll to position [403, 0]
click at [59, 150] on input "#e7fb22" at bounding box center [58, 155] width 58 height 10
paste input "E7FB"
type input "#E7FB22"
click at [313, 8] on link "Tablet" at bounding box center [316, 14] width 22 height 18
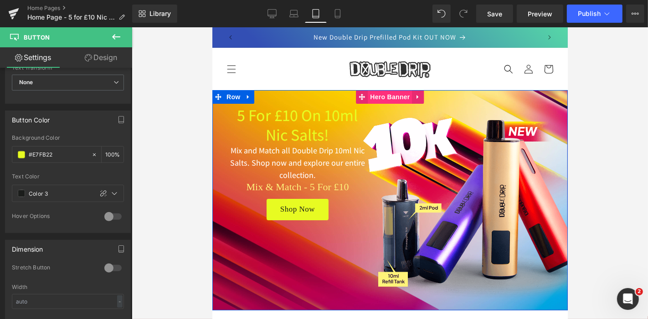
click at [390, 97] on span "Hero Banner" at bounding box center [389, 97] width 44 height 14
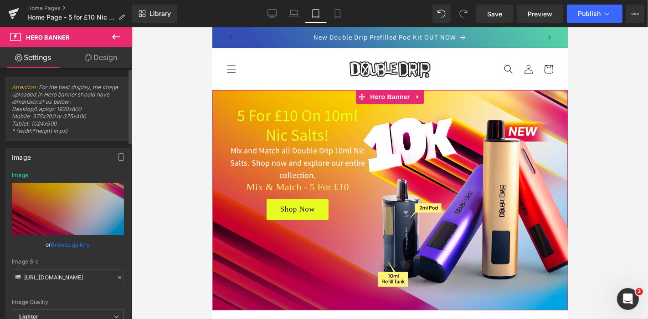
click at [69, 241] on link "Browse gallery" at bounding box center [70, 245] width 39 height 16
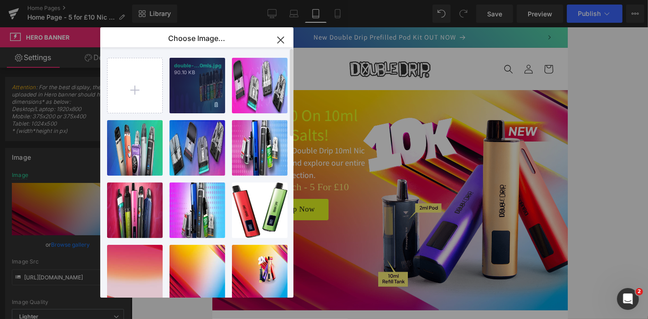
click at [200, 83] on div "double-...0mls.jpg 90.10 KB" at bounding box center [197, 86] width 56 height 56
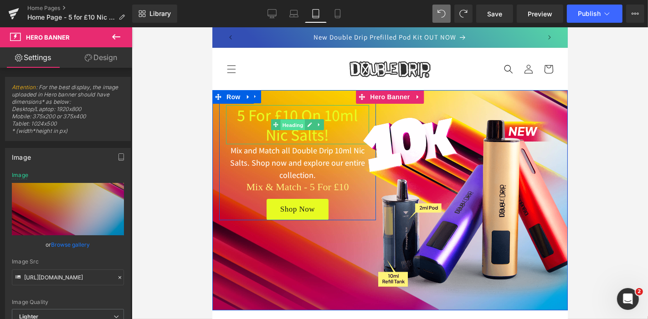
click at [280, 124] on span "Heading" at bounding box center [292, 124] width 25 height 11
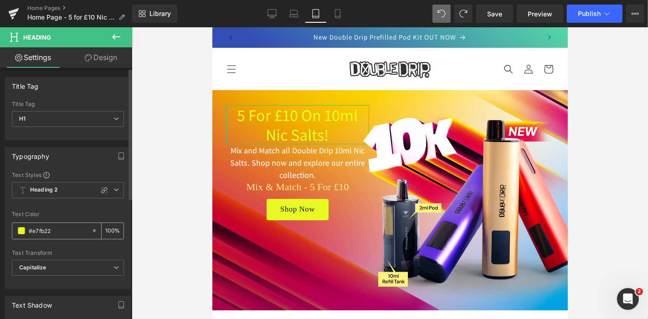
click at [73, 232] on input "#e7fb22" at bounding box center [58, 231] width 58 height 10
paste input "E7FB"
type input "#E7FB22"
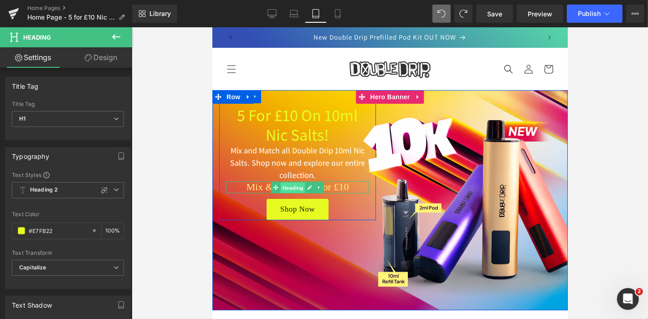
click at [282, 185] on span "Heading" at bounding box center [292, 187] width 25 height 11
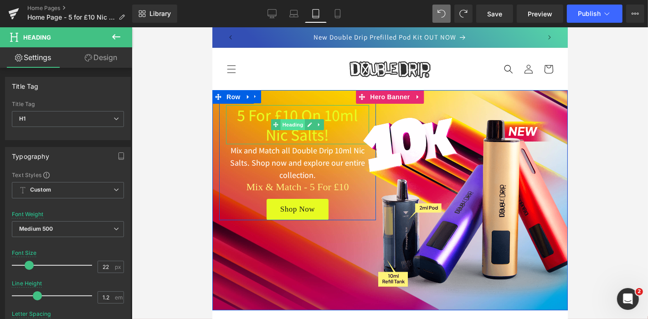
click at [283, 128] on span "Heading" at bounding box center [292, 124] width 25 height 11
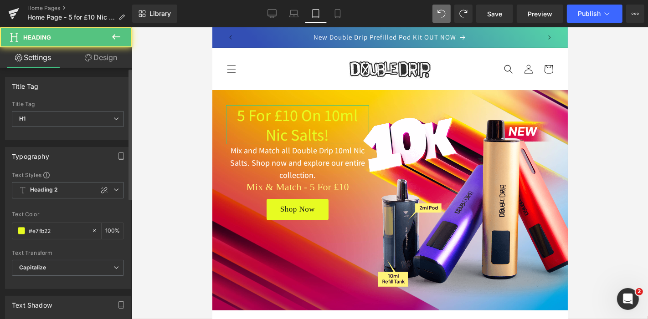
click at [51, 238] on div "Text Color #e7fb22 100 %" at bounding box center [68, 230] width 112 height 39
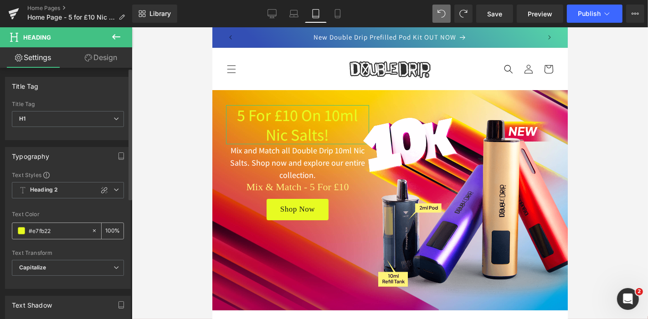
click at [48, 230] on input "#e7fb22" at bounding box center [58, 231] width 58 height 10
paste input "E7FB"
type input "#E7FB22"
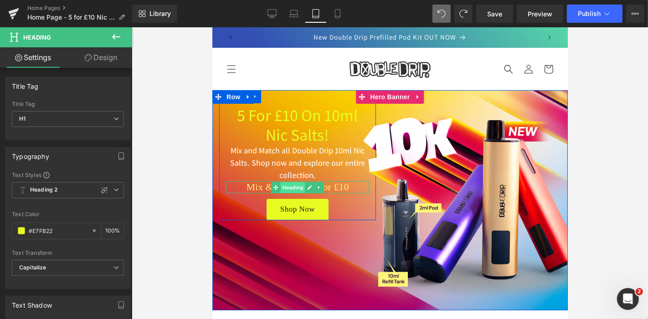
click at [288, 186] on span "Heading" at bounding box center [292, 187] width 25 height 11
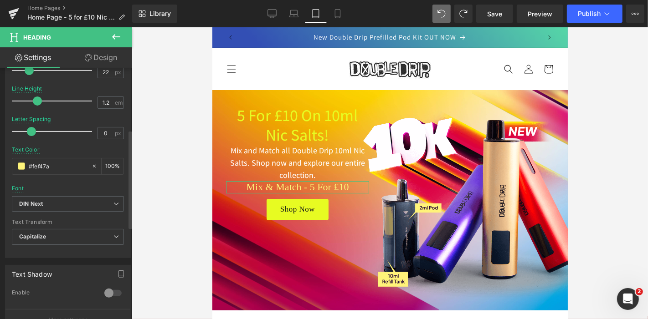
scroll to position [196, 0]
click at [55, 165] on input "#fef47a" at bounding box center [58, 165] width 58 height 10
paste input "E7FB22"
type input "#E7FB22"
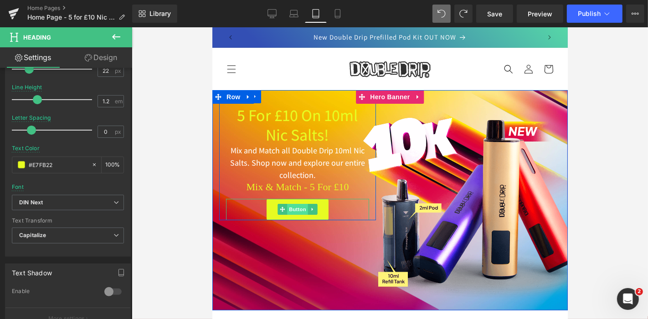
click at [292, 208] on span "Button" at bounding box center [297, 209] width 21 height 11
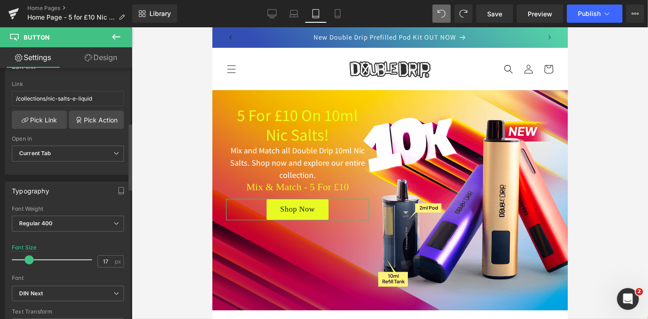
scroll to position [329, 0]
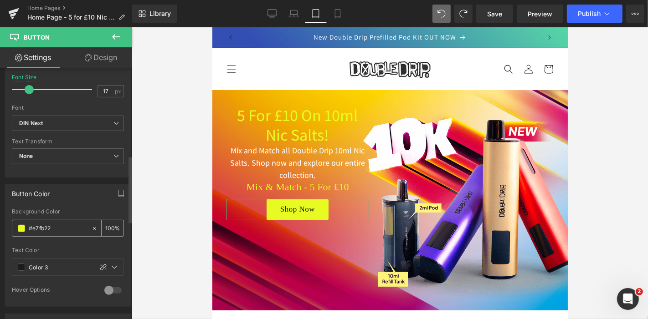
click at [52, 226] on input "#e7fb22" at bounding box center [58, 229] width 58 height 10
paste input "E7FB"
type input "#E7FB22"
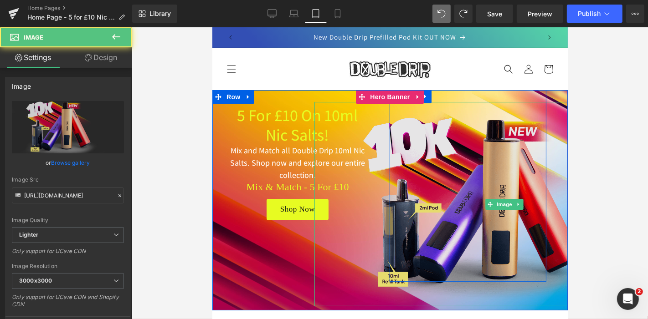
click at [452, 172] on img at bounding box center [504, 204] width 380 height 205
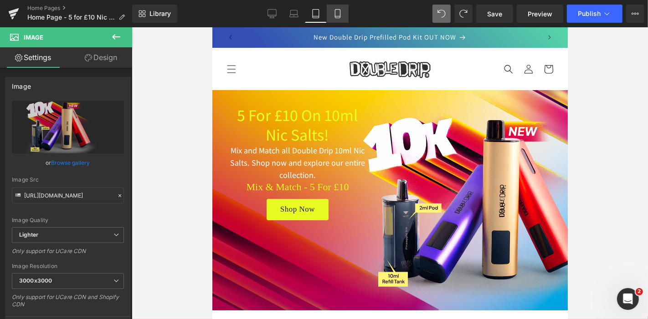
click at [341, 13] on icon at bounding box center [337, 13] width 9 height 9
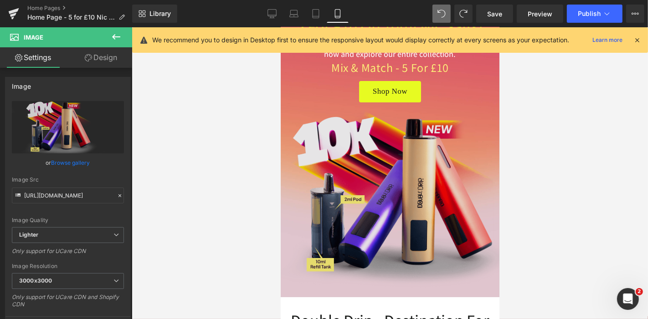
scroll to position [0, 0]
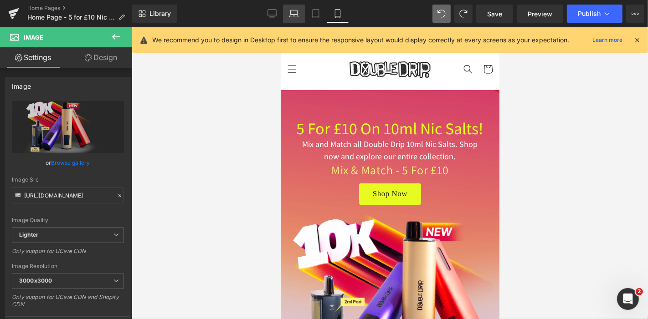
click at [304, 21] on link "Laptop" at bounding box center [294, 14] width 22 height 18
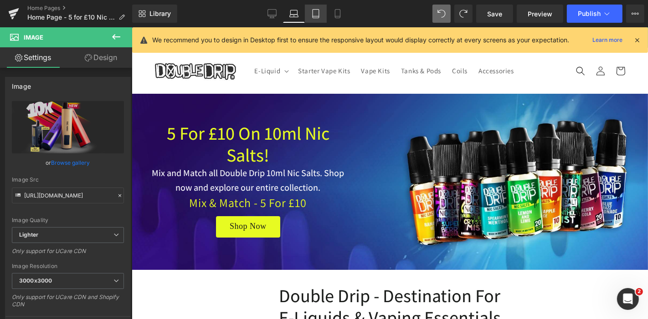
click at [311, 19] on link "Tablet" at bounding box center [316, 14] width 22 height 18
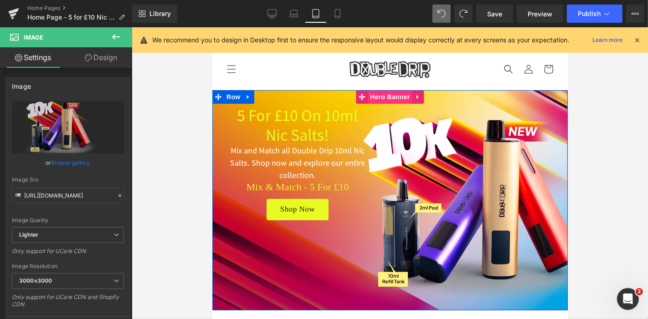
click at [379, 98] on span "Hero Banner" at bounding box center [389, 97] width 44 height 14
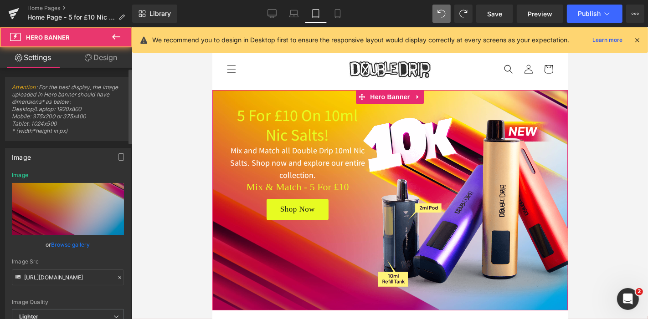
click at [76, 247] on link "Browse gallery" at bounding box center [70, 245] width 39 height 16
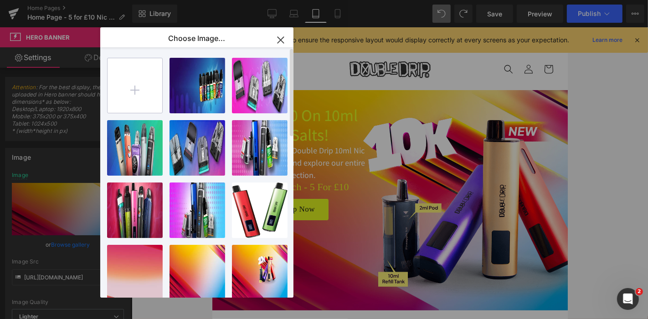
click at [140, 84] on input "file" at bounding box center [135, 85] width 55 height 55
click at [130, 85] on input "file" at bounding box center [135, 85] width 55 height 55
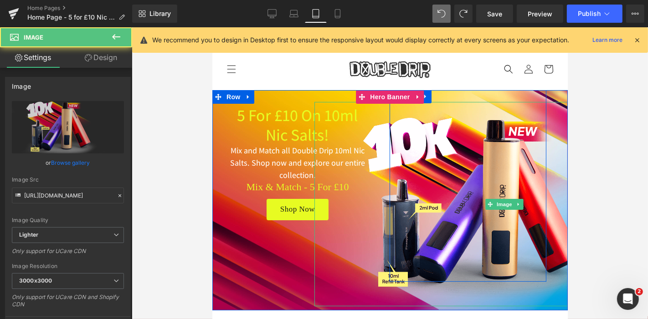
click at [460, 167] on img at bounding box center [504, 204] width 380 height 205
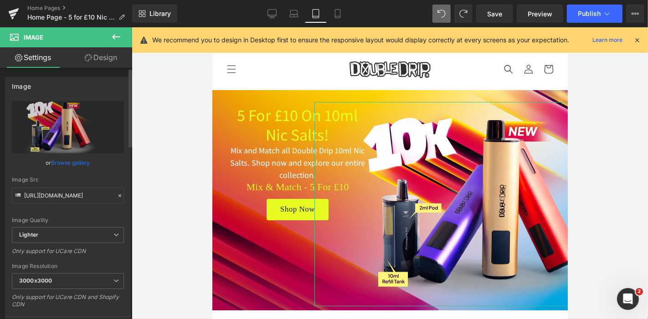
click at [75, 160] on link "Browse gallery" at bounding box center [70, 163] width 39 height 16
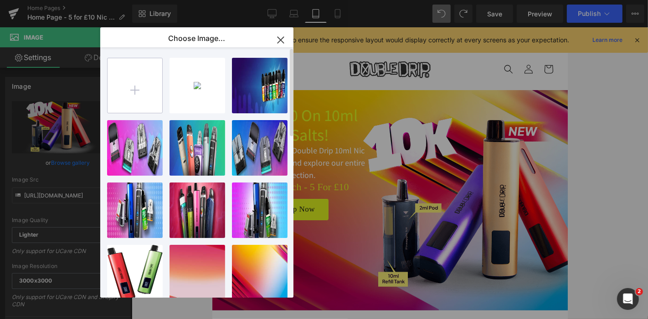
click at [124, 82] on input "file" at bounding box center [135, 85] width 55 height 55
type input "C:\fakepath\double drip 10ml nic salts.png"
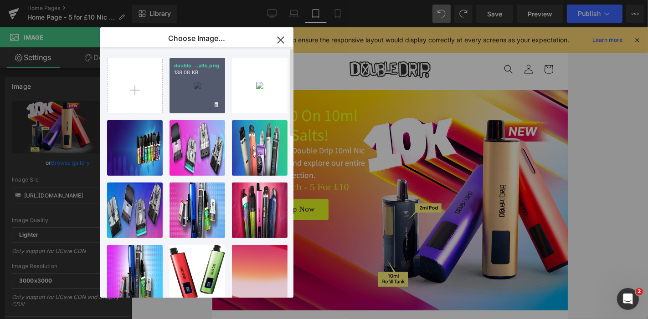
click at [193, 92] on div "double ...alts.png 138.08 KB" at bounding box center [197, 86] width 56 height 56
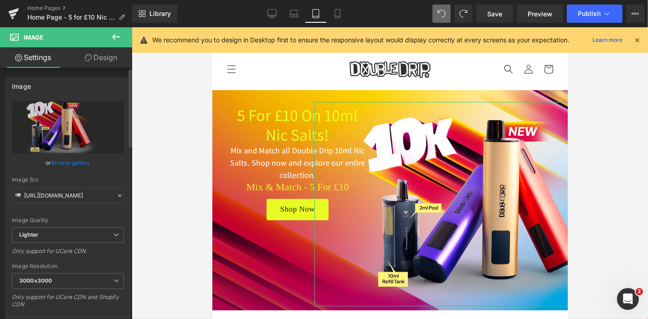
click at [81, 165] on link "Browse gallery" at bounding box center [70, 163] width 39 height 16
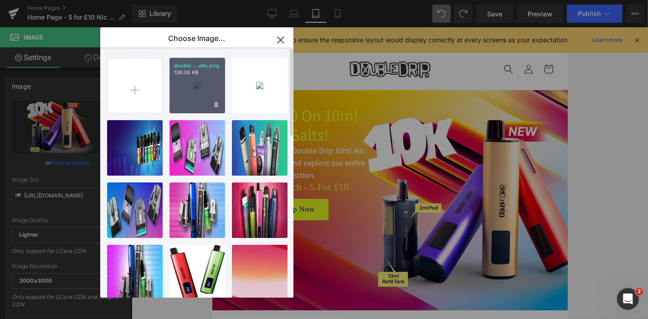
click at [201, 86] on div "double ...alts.png 138.08 KB" at bounding box center [197, 86] width 56 height 56
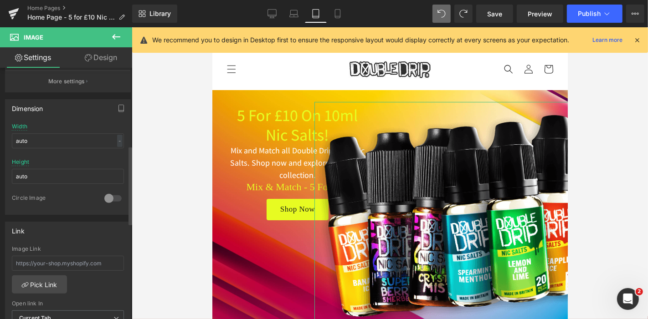
scroll to position [248, 0]
click at [48, 132] on input "auto" at bounding box center [68, 139] width 112 height 15
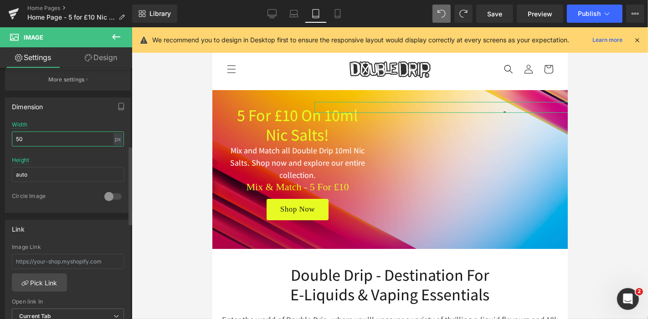
type input "500"
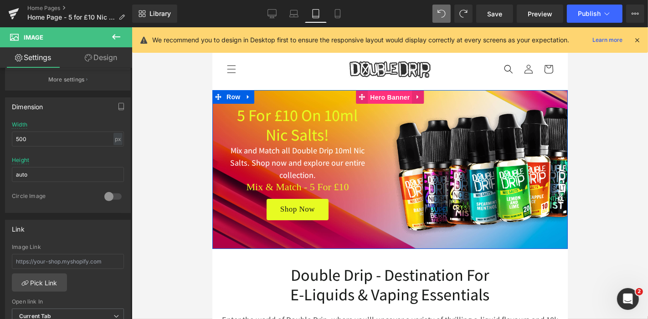
click at [380, 99] on span "Hero Banner" at bounding box center [389, 97] width 44 height 14
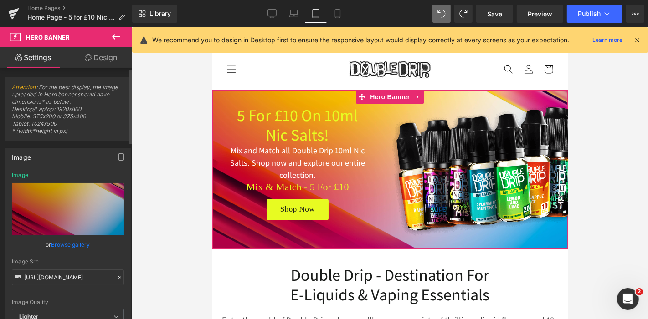
click at [84, 246] on link "Browse gallery" at bounding box center [70, 245] width 39 height 16
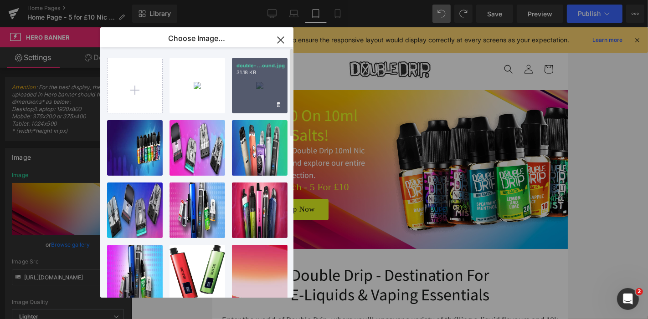
click at [251, 82] on div "double-...ound.jpg 31.18 KB" at bounding box center [260, 86] width 56 height 56
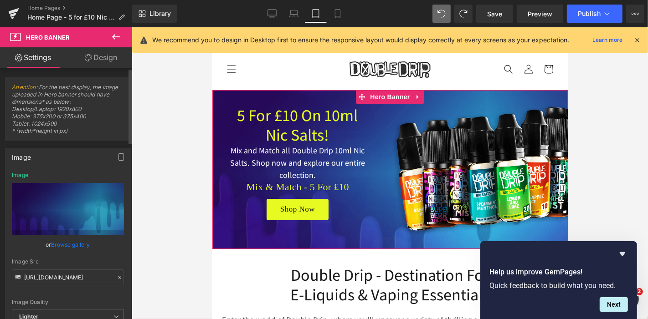
click at [79, 246] on link "Browse gallery" at bounding box center [70, 245] width 39 height 16
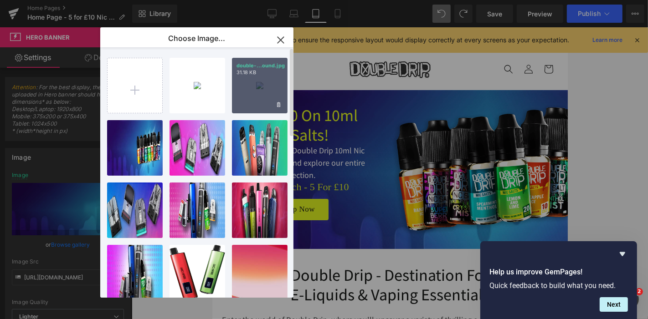
click at [278, 81] on div "double-...ound.jpg 31.18 KB" at bounding box center [260, 86] width 56 height 56
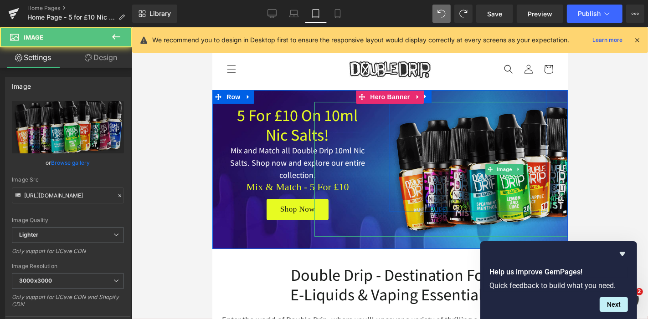
click at [461, 142] on img at bounding box center [504, 169] width 228 height 135
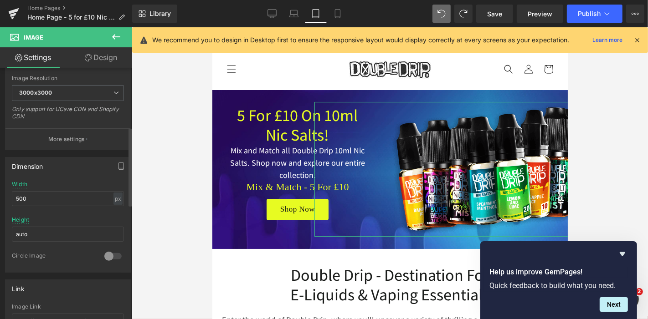
scroll to position [295, 0]
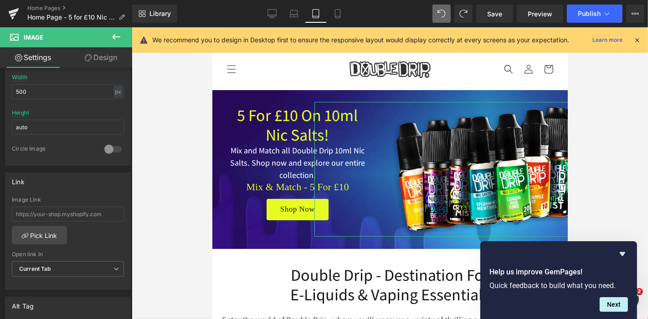
click at [116, 59] on link "Design" at bounding box center [101, 57] width 66 height 21
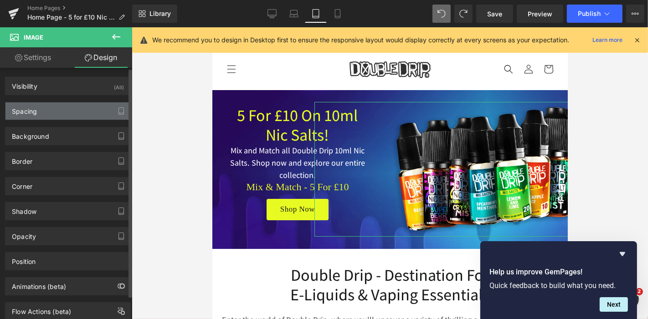
click at [53, 108] on div "Spacing" at bounding box center [67, 111] width 125 height 17
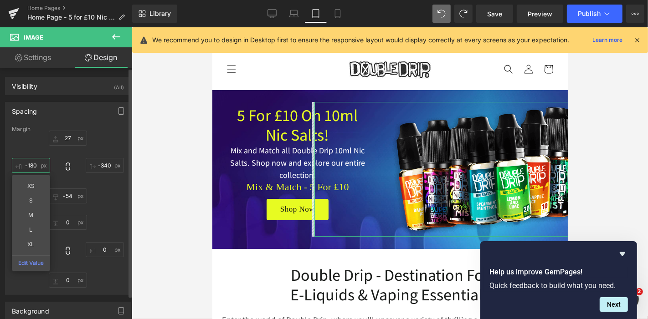
click at [36, 165] on input "-180" at bounding box center [31, 165] width 38 height 15
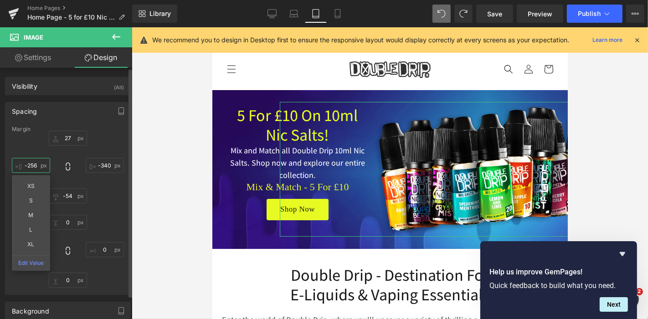
type input "-257"
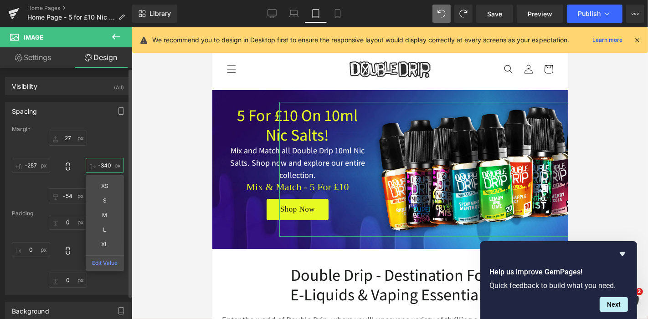
click at [105, 169] on input "-340" at bounding box center [105, 165] width 38 height 15
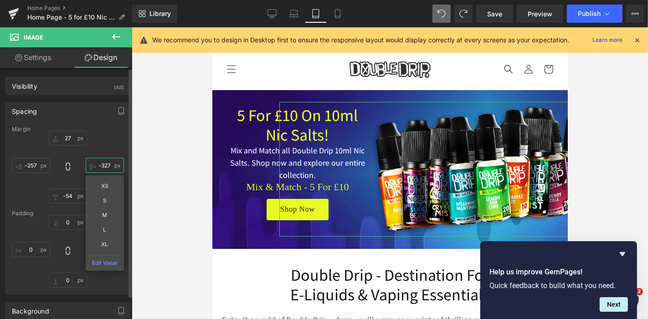
type input "-328"
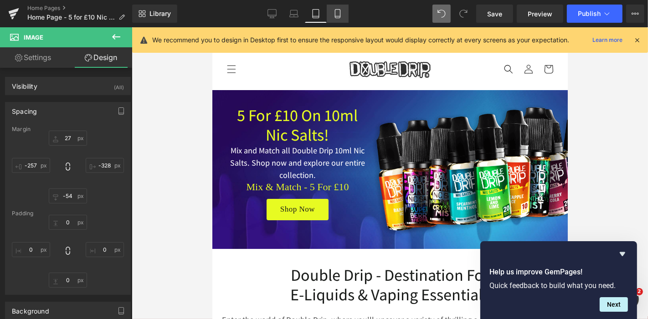
click at [336, 10] on icon at bounding box center [337, 13] width 9 height 9
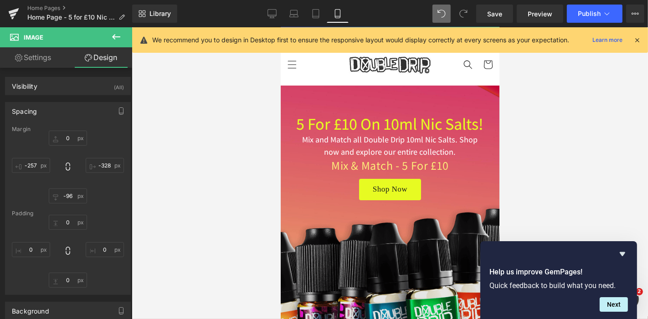
scroll to position [0, 0]
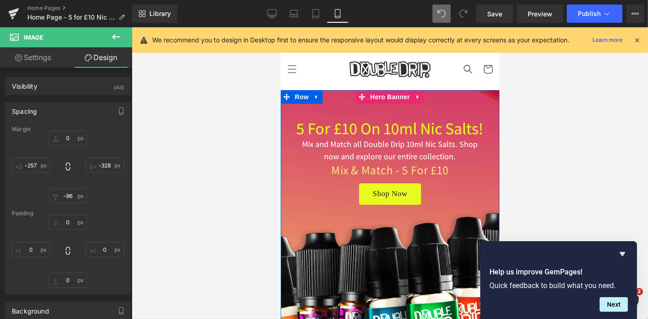
click at [389, 97] on span "Hero Banner" at bounding box center [389, 97] width 44 height 14
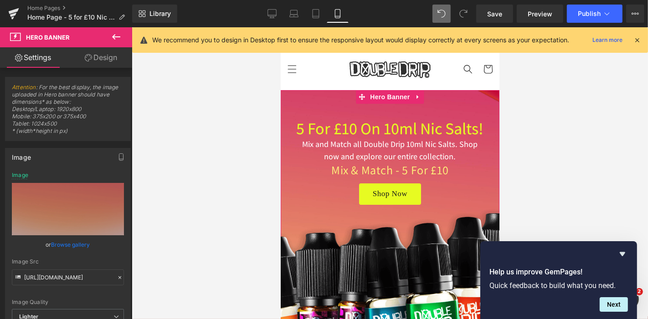
click at [77, 245] on link "Browse gallery" at bounding box center [70, 245] width 39 height 16
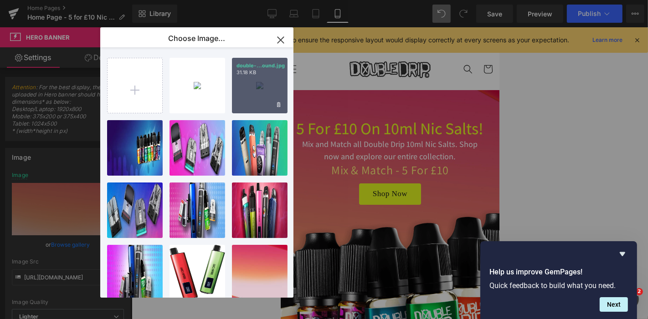
click at [248, 85] on div "double-...ound.jpg 31.18 KB" at bounding box center [260, 86] width 56 height 56
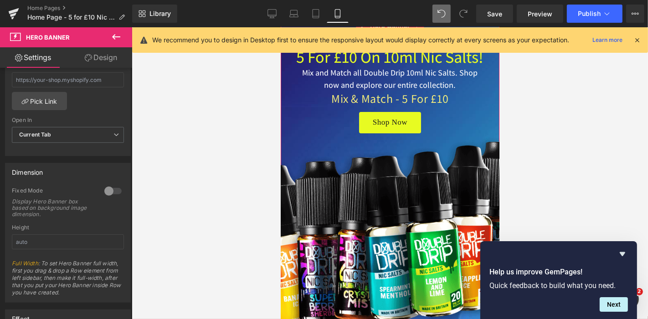
scroll to position [315, 0]
click at [111, 194] on div at bounding box center [113, 191] width 22 height 15
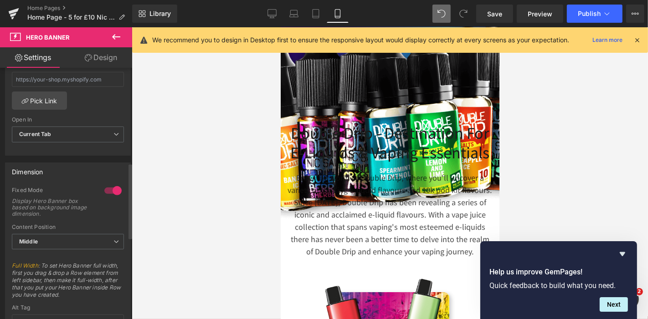
click at [111, 194] on div at bounding box center [113, 191] width 22 height 15
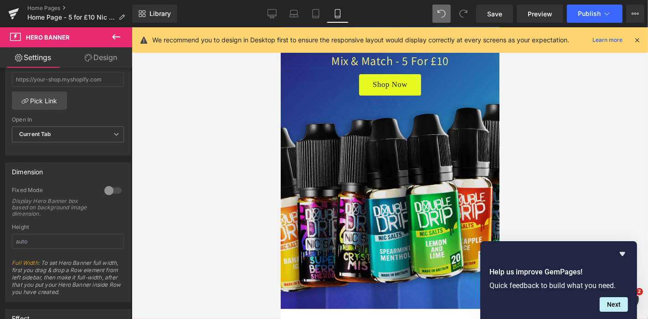
scroll to position [110, 0]
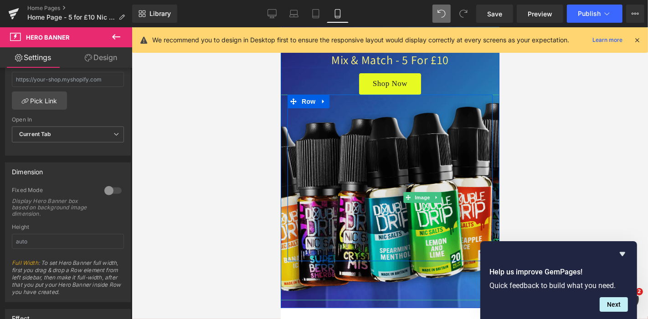
click at [381, 199] on img at bounding box center [422, 197] width 348 height 206
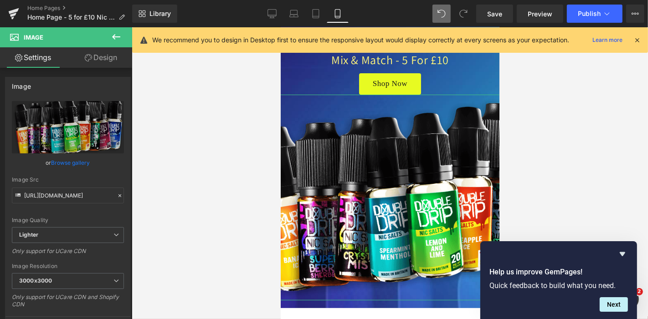
click at [103, 55] on link "Design" at bounding box center [101, 57] width 66 height 21
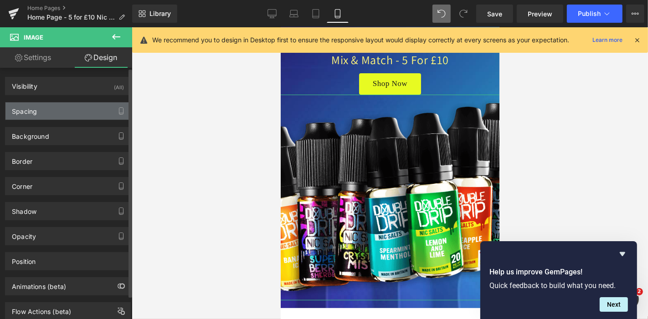
click at [24, 118] on div "Spacing" at bounding box center [67, 111] width 125 height 17
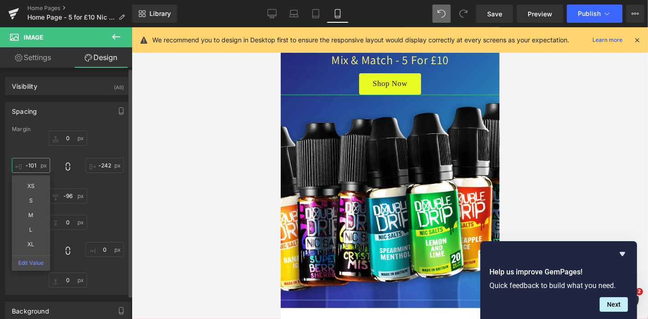
click at [32, 159] on input "text" at bounding box center [31, 165] width 38 height 15
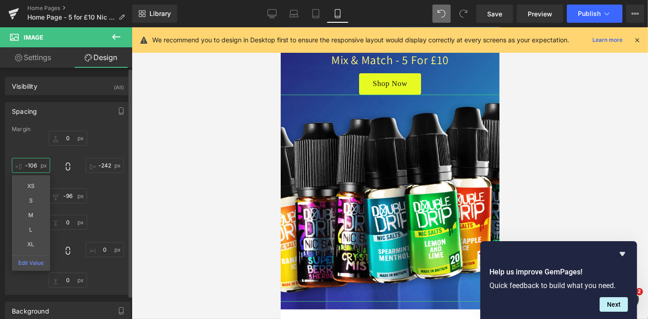
click at [32, 159] on input "-106" at bounding box center [31, 165] width 38 height 15
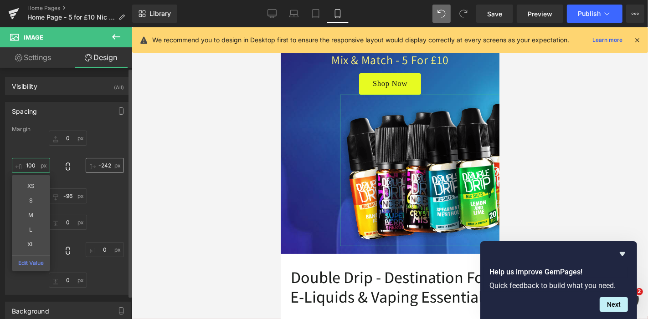
type input "100"
click at [107, 166] on input "text" at bounding box center [105, 165] width 38 height 15
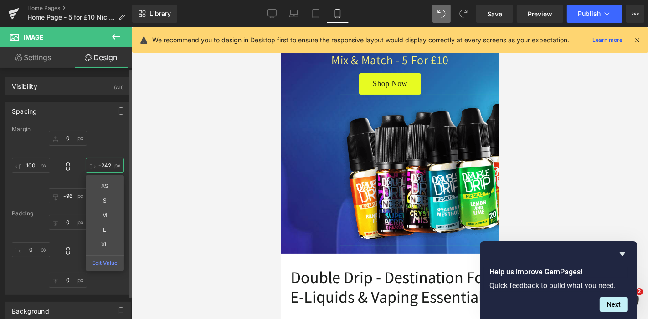
click at [107, 166] on input "text" at bounding box center [105, 165] width 38 height 15
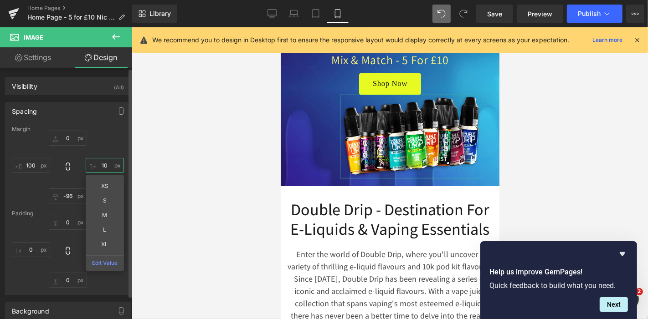
type input "1"
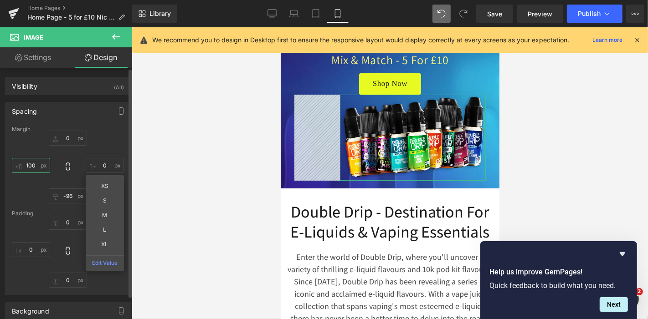
click at [30, 163] on input "100" at bounding box center [31, 165] width 38 height 15
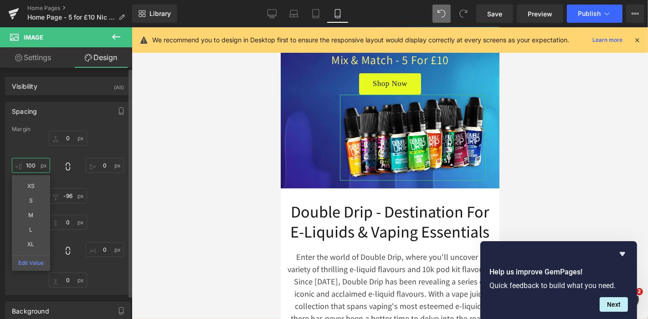
click at [30, 163] on input "100" at bounding box center [31, 165] width 38 height 15
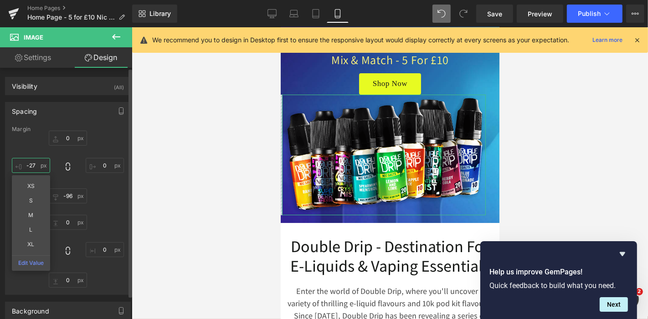
click at [35, 169] on input "-27" at bounding box center [31, 165] width 38 height 15
type input "-27"
click at [102, 165] on input "text" at bounding box center [105, 165] width 38 height 15
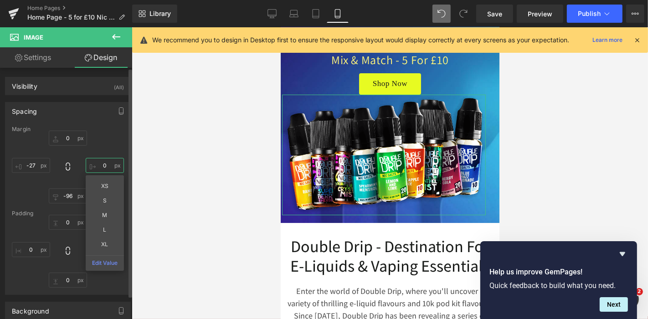
paste input "-27"
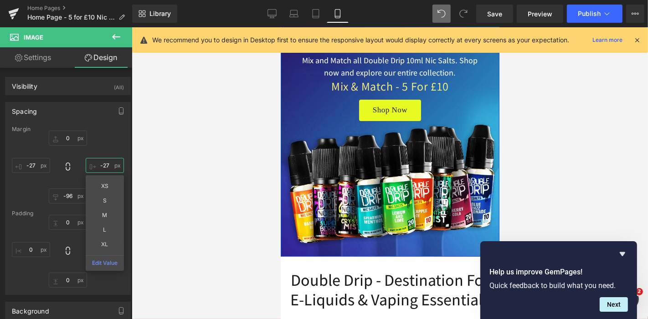
scroll to position [84, 0]
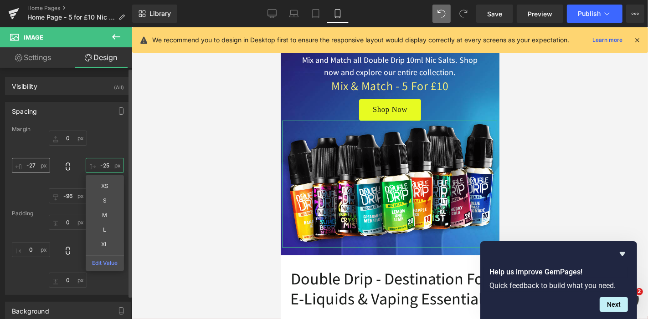
type input "-25"
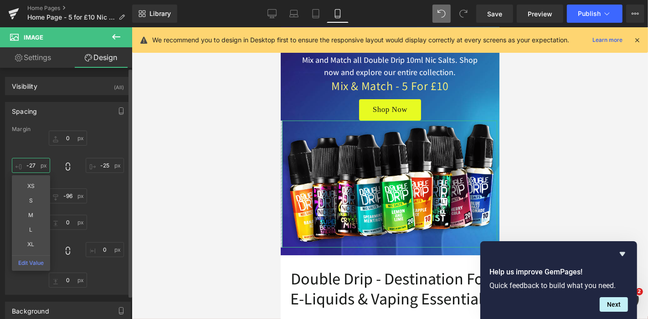
click at [20, 169] on input "-27" at bounding box center [31, 165] width 38 height 15
type input "-29"
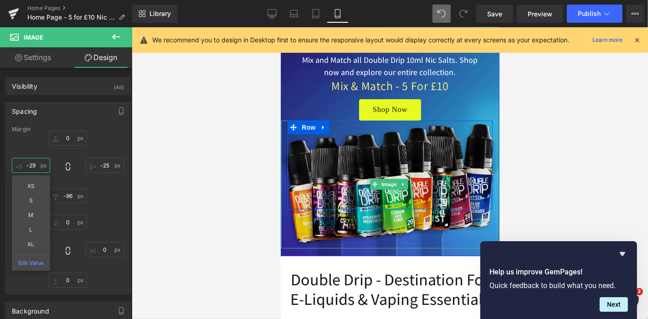
scroll to position [0, 0]
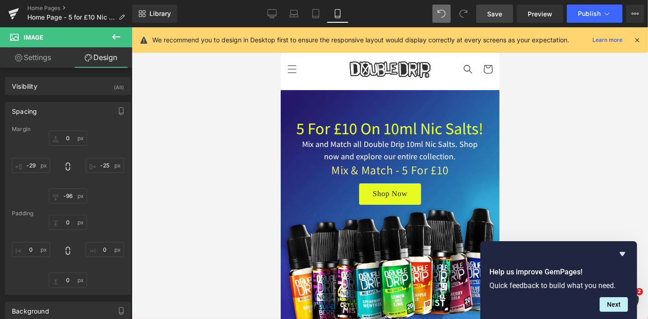
drag, startPoint x: 498, startPoint y: 13, endPoint x: 149, endPoint y: 175, distance: 385.9
click at [498, 13] on span "Save" at bounding box center [494, 14] width 15 height 10
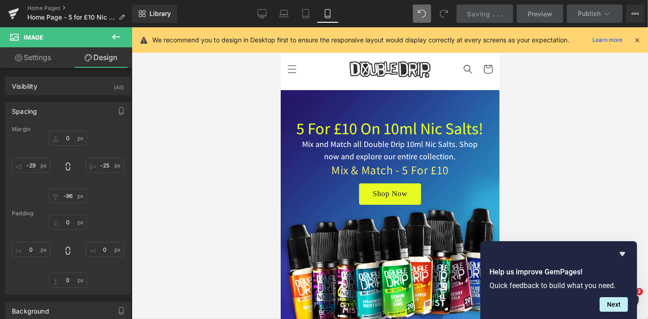
click at [229, 150] on div at bounding box center [390, 173] width 516 height 292
